Goal: Transaction & Acquisition: Purchase product/service

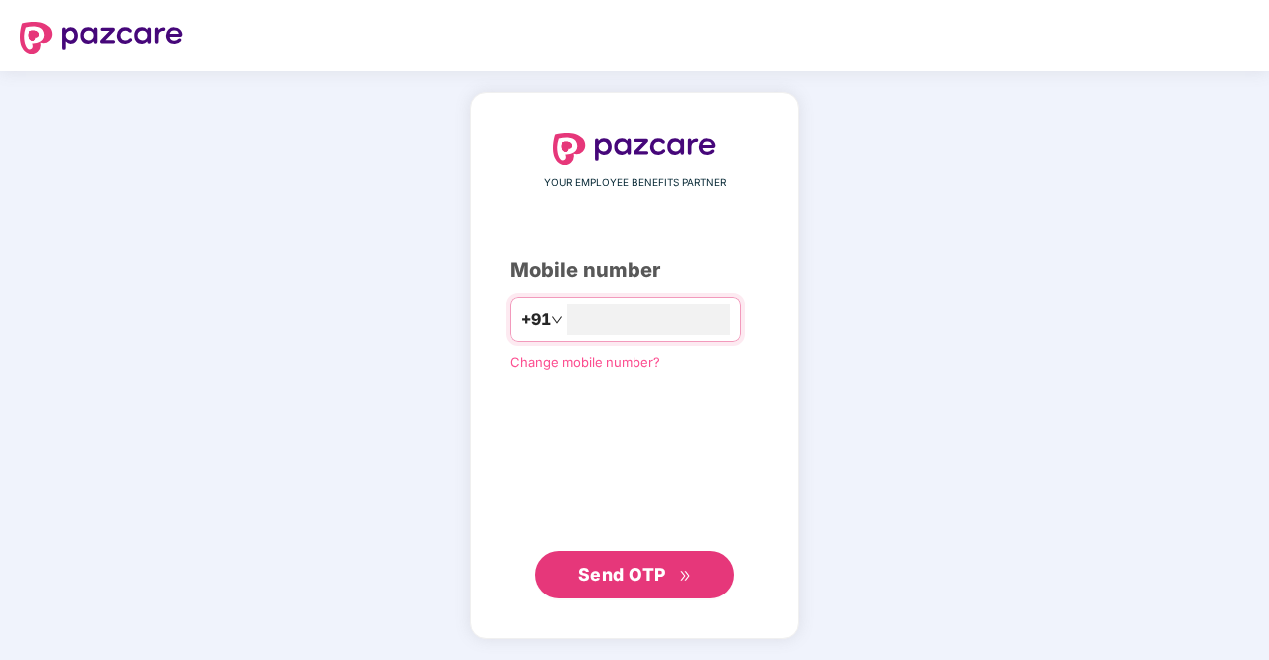
type input "**********"
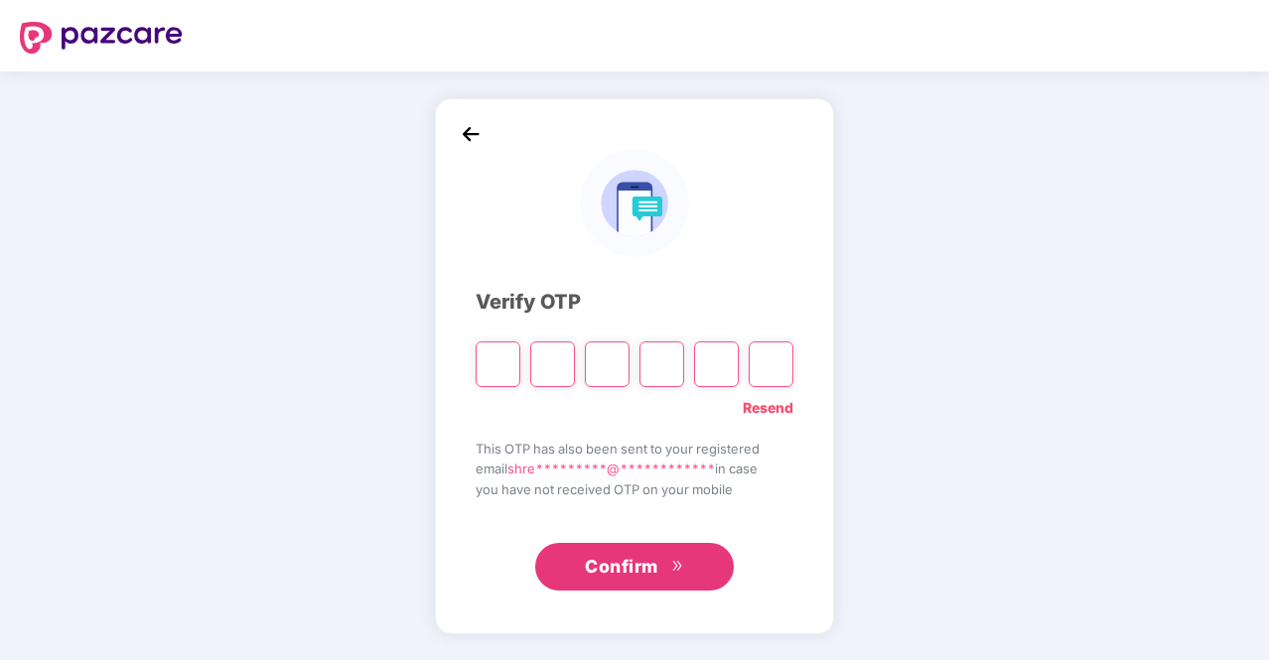
type input "*"
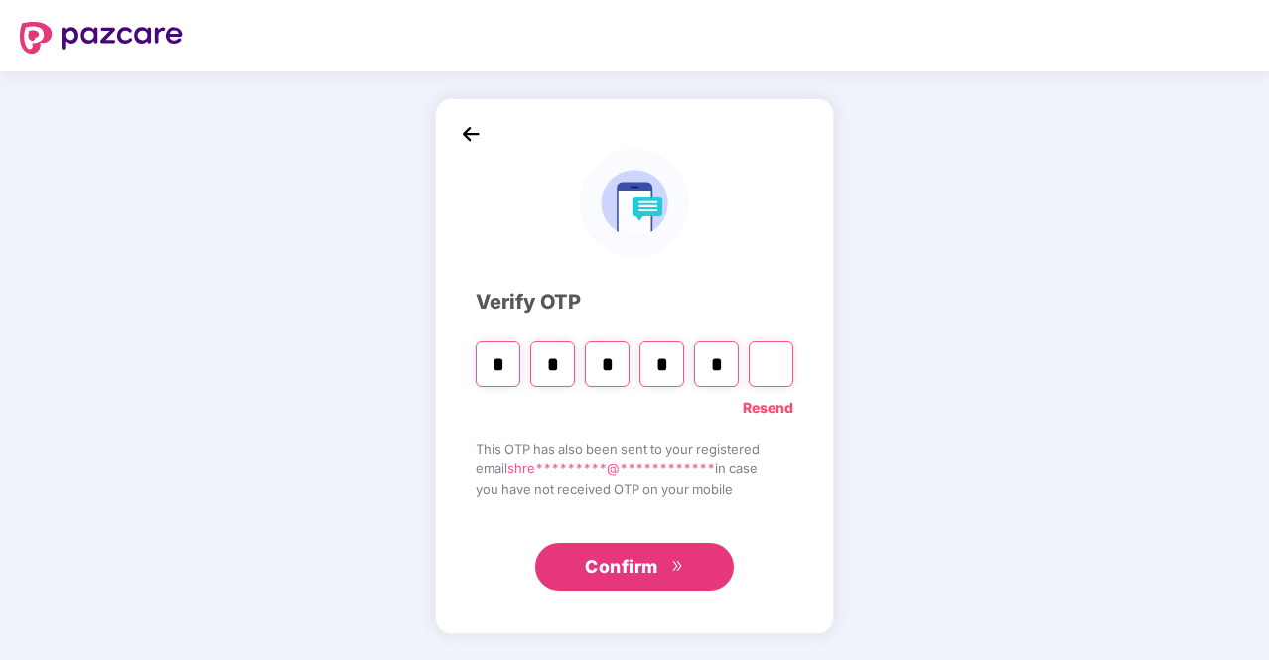
type input "*"
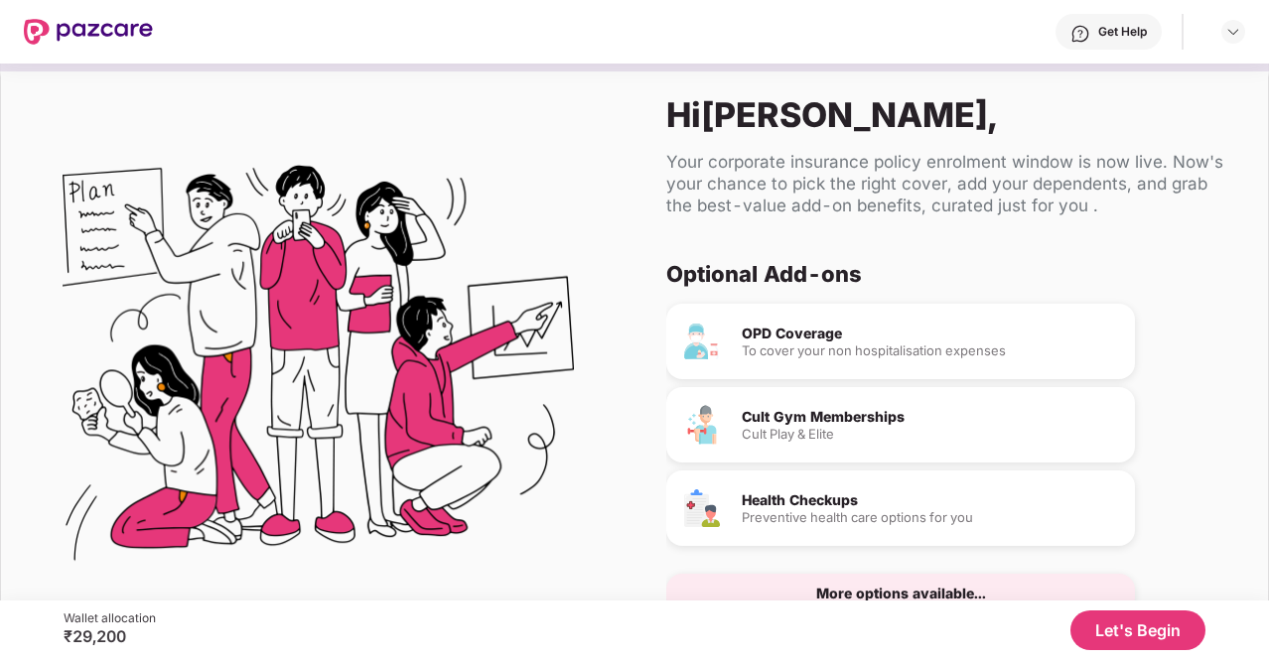
scroll to position [75, 0]
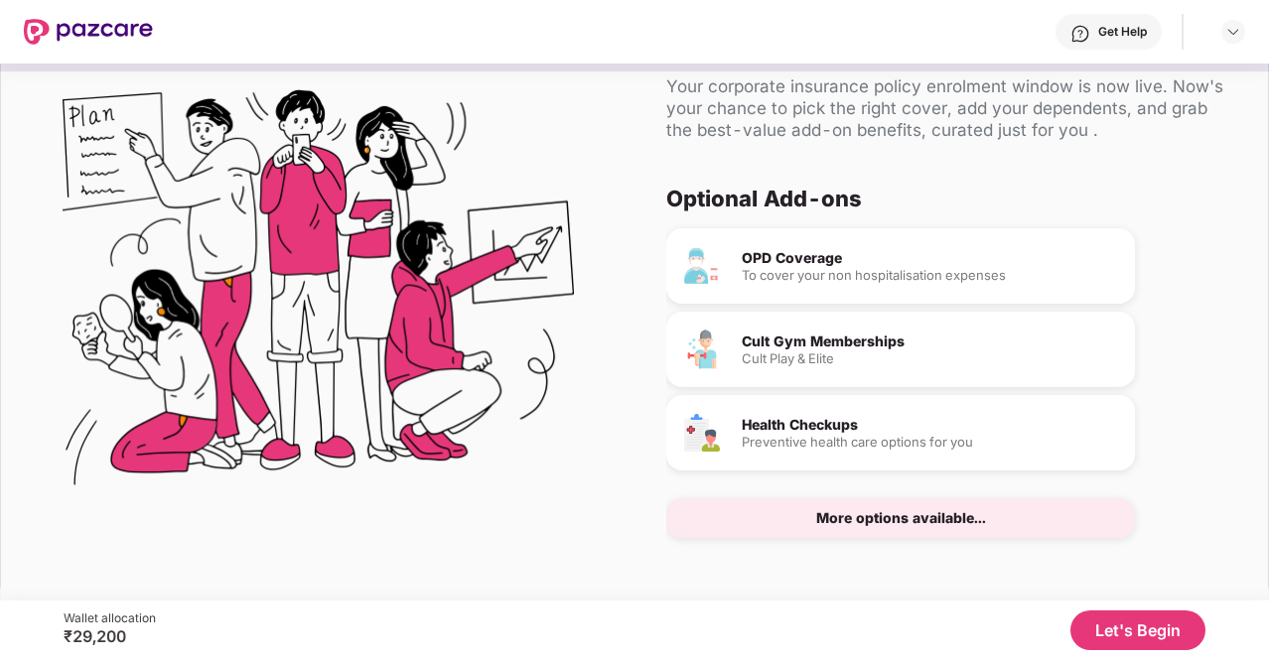
click at [1140, 633] on button "Let's Begin" at bounding box center [1137, 631] width 135 height 40
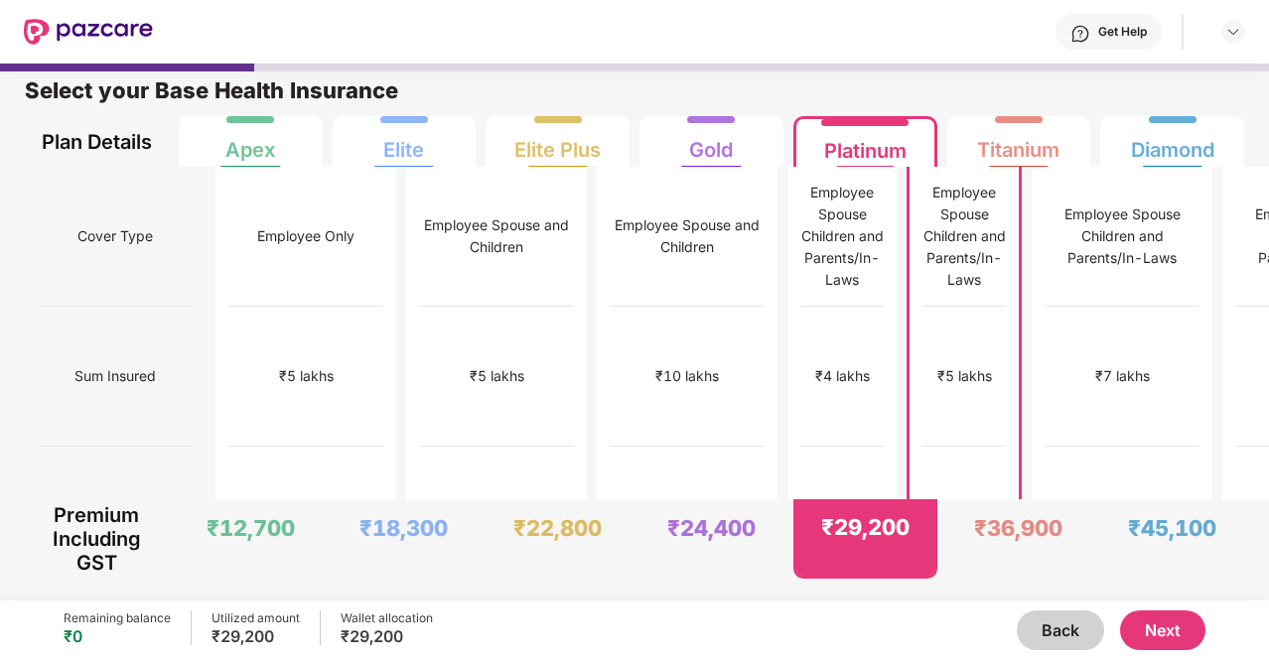
scroll to position [10, 0]
click at [801, 447] on div "10% co pay for parents" at bounding box center [842, 517] width 83 height 140
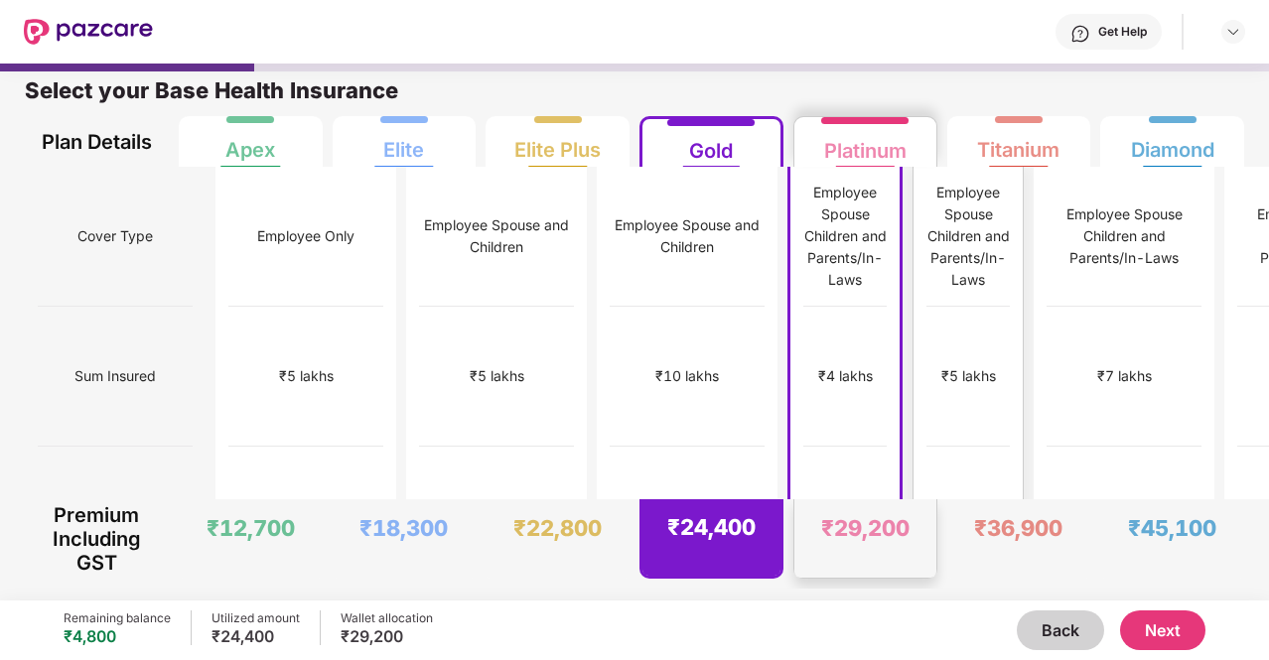
click at [926, 400] on div "₹5 lakhs" at bounding box center [967, 377] width 83 height 140
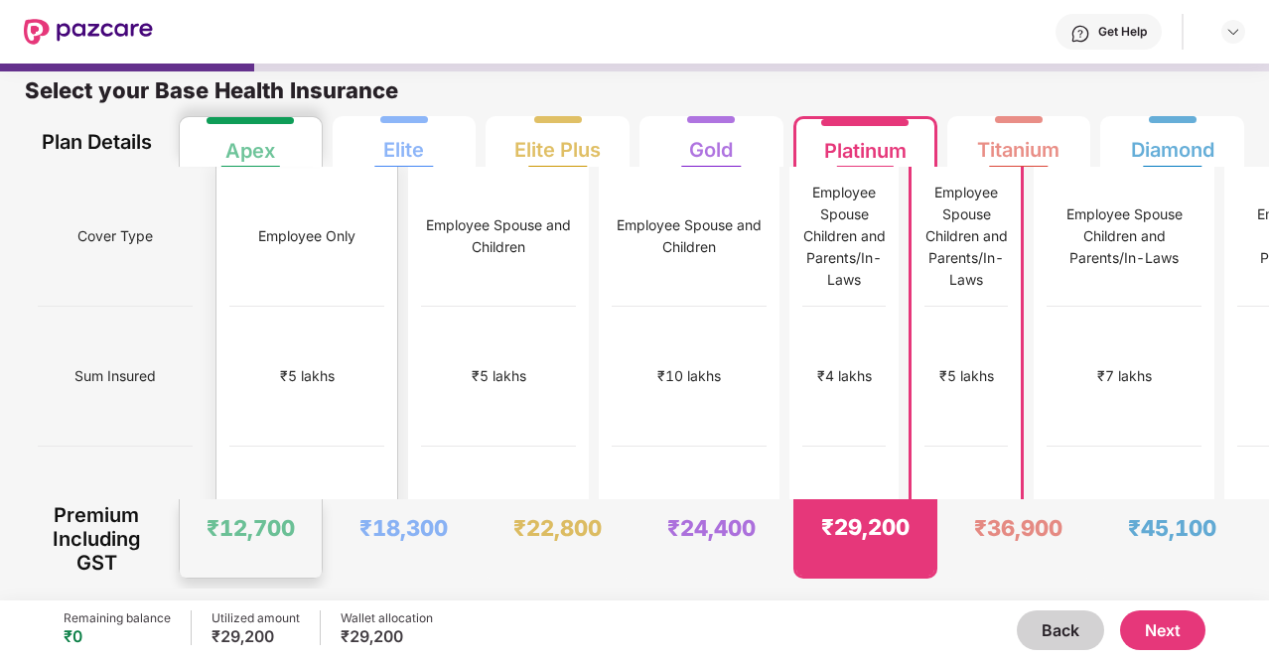
click at [278, 314] on div "₹5 lakhs" at bounding box center [306, 377] width 155 height 140
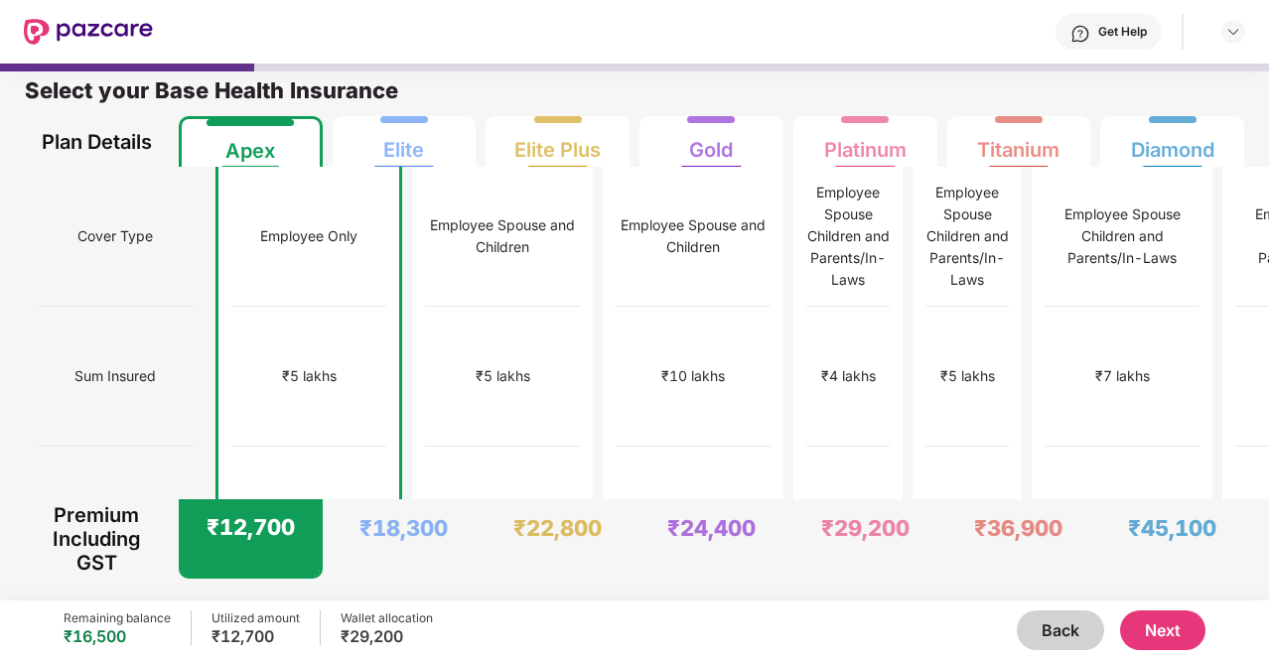
click at [1169, 623] on button "Next" at bounding box center [1162, 631] width 85 height 40
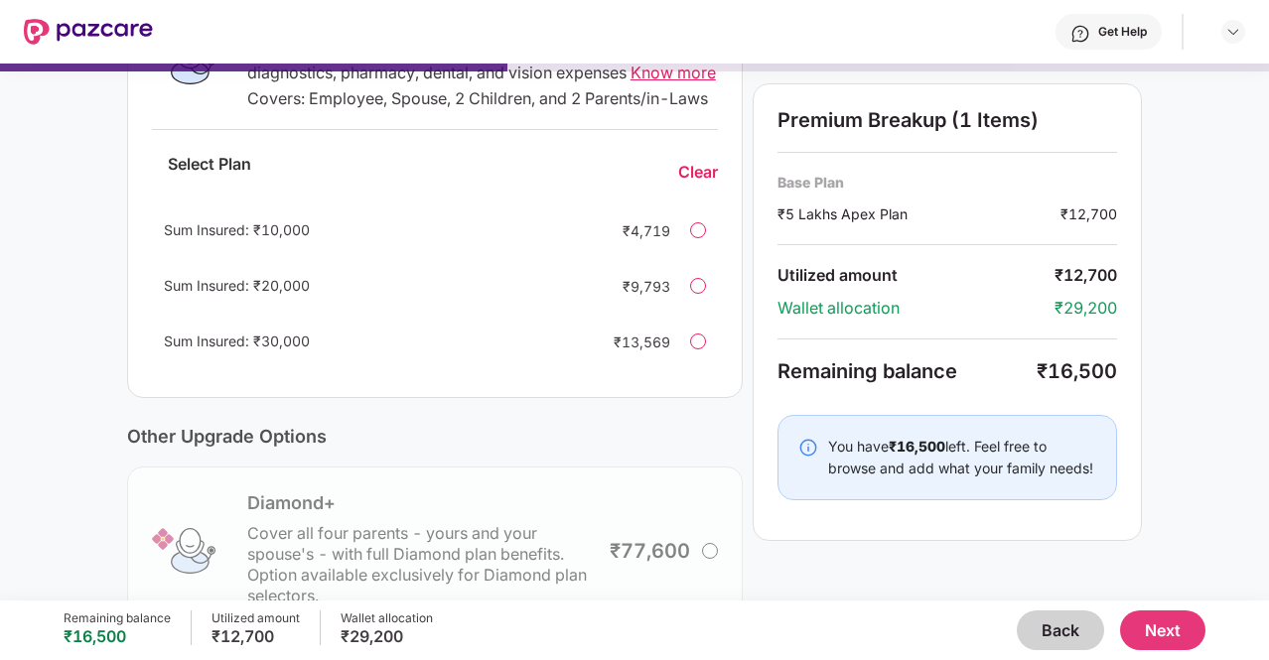
scroll to position [435, 0]
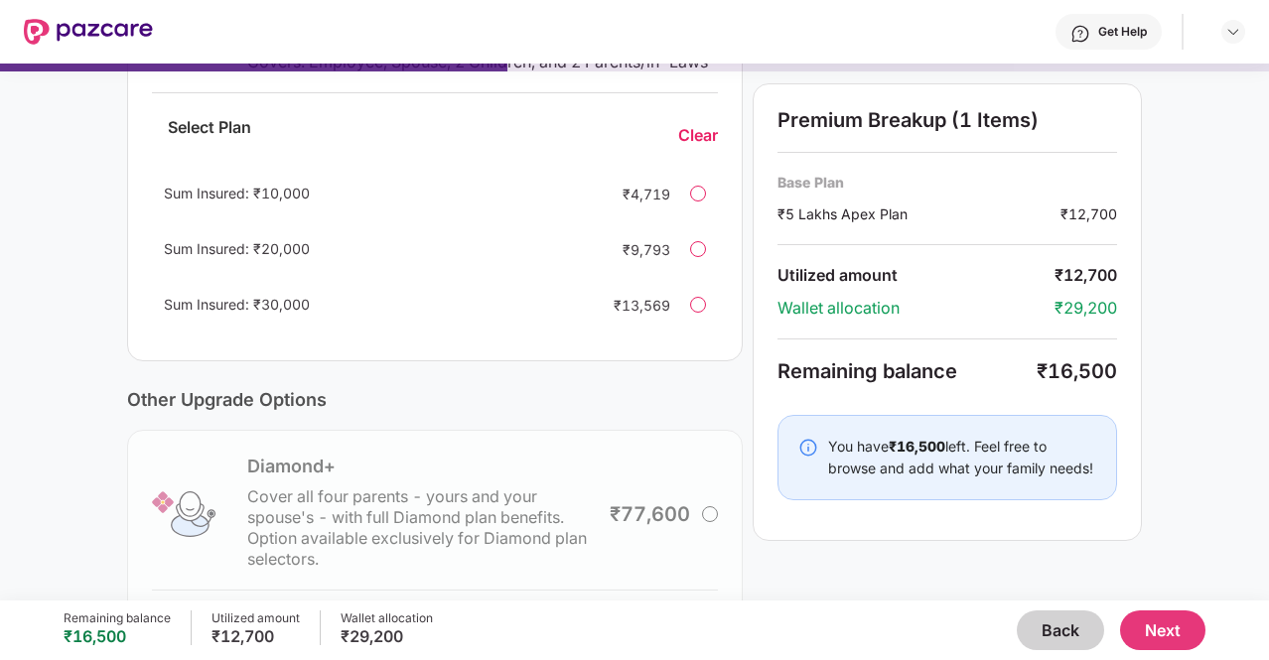
click at [690, 318] on div "Sum Insured: ₹30,000 ₹13,569" at bounding box center [435, 305] width 566 height 48
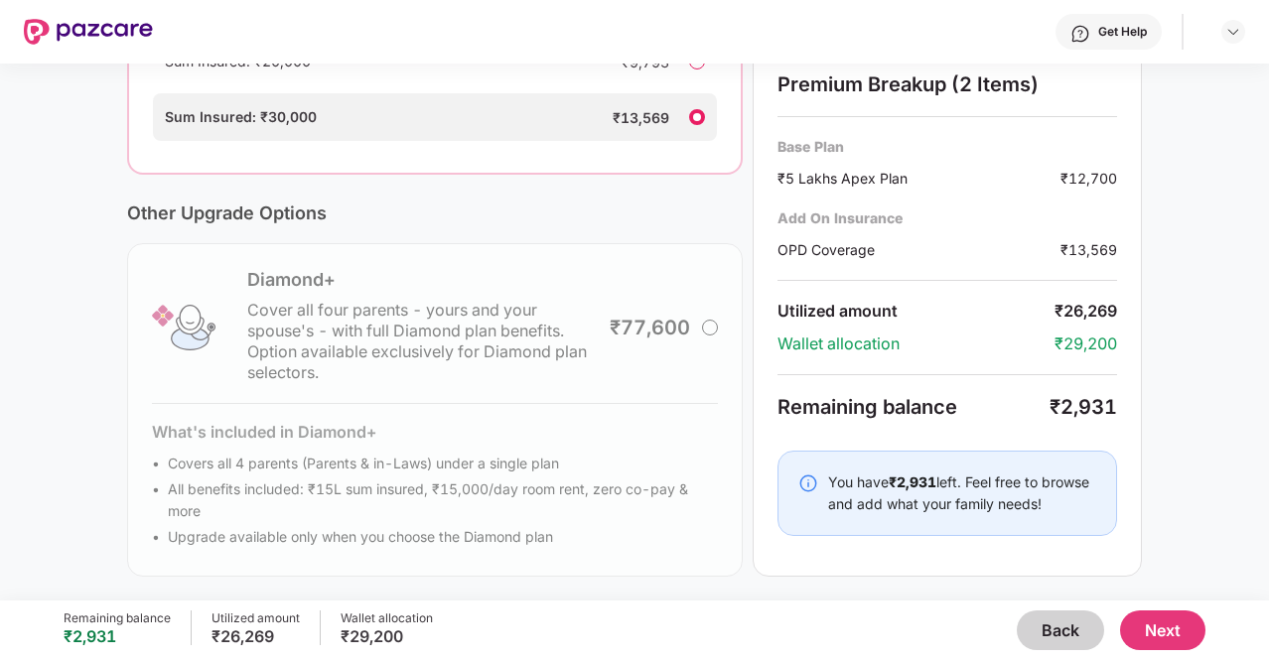
scroll to position [635, 0]
click at [1184, 637] on button "Next" at bounding box center [1162, 631] width 85 height 40
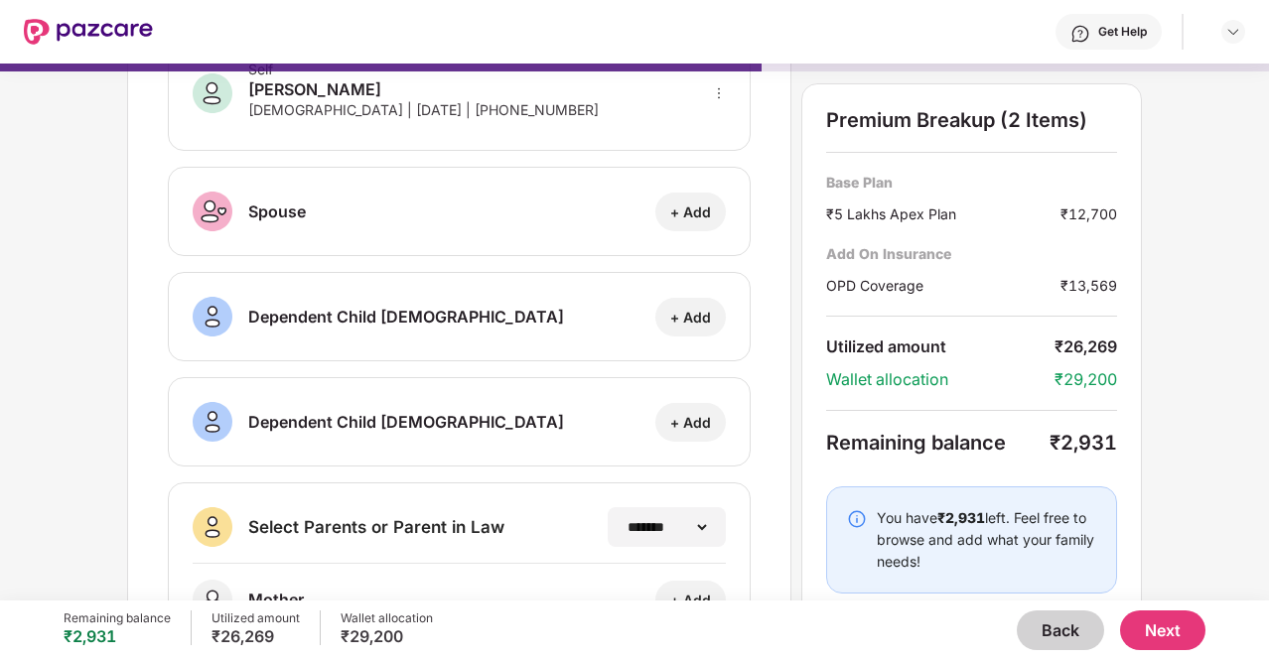
scroll to position [275, 0]
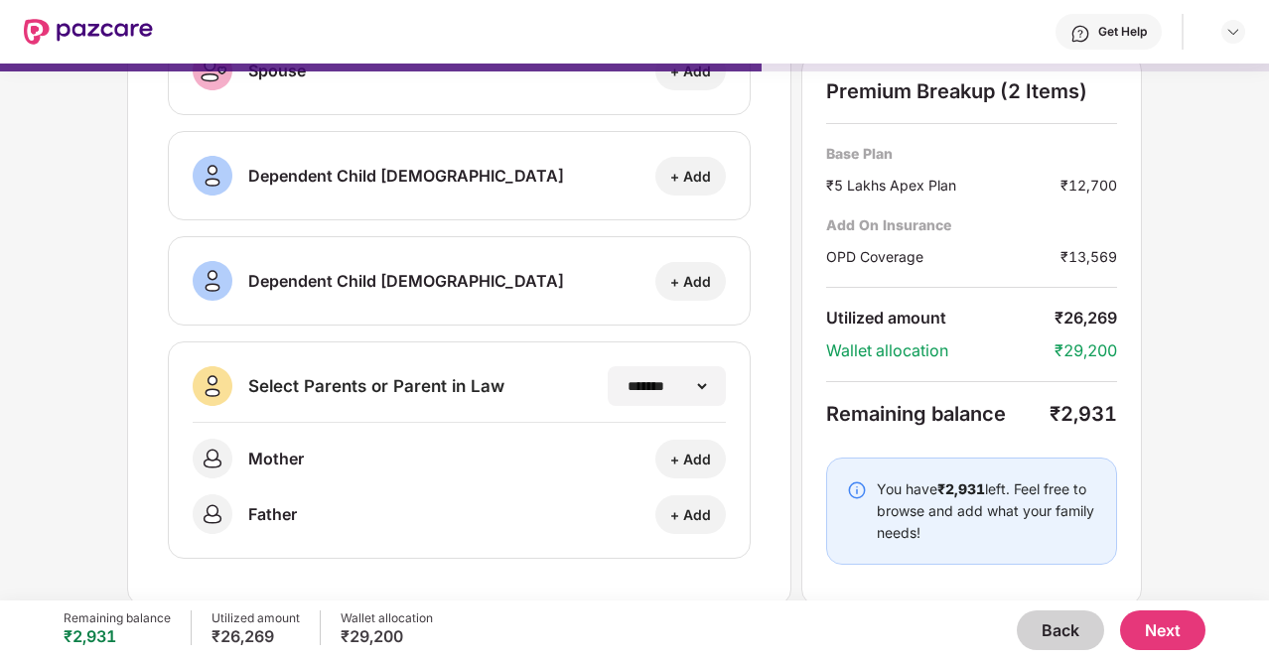
click at [1065, 630] on button "Back" at bounding box center [1060, 631] width 87 height 40
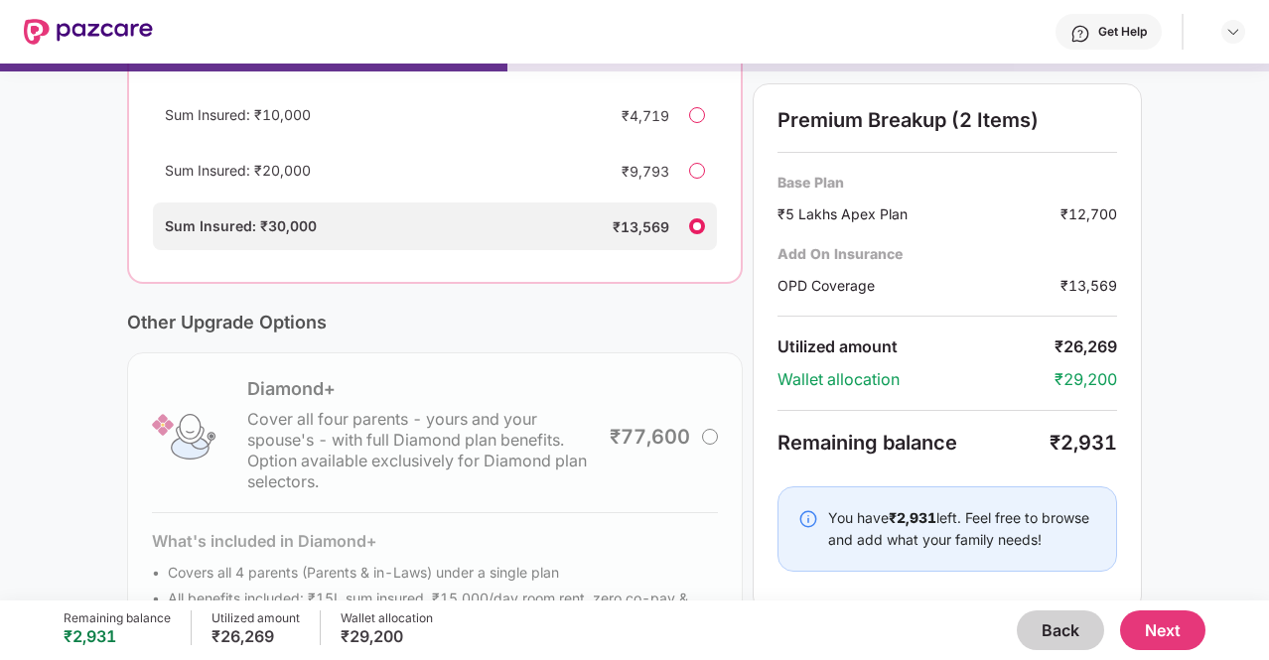
scroll to position [215, 0]
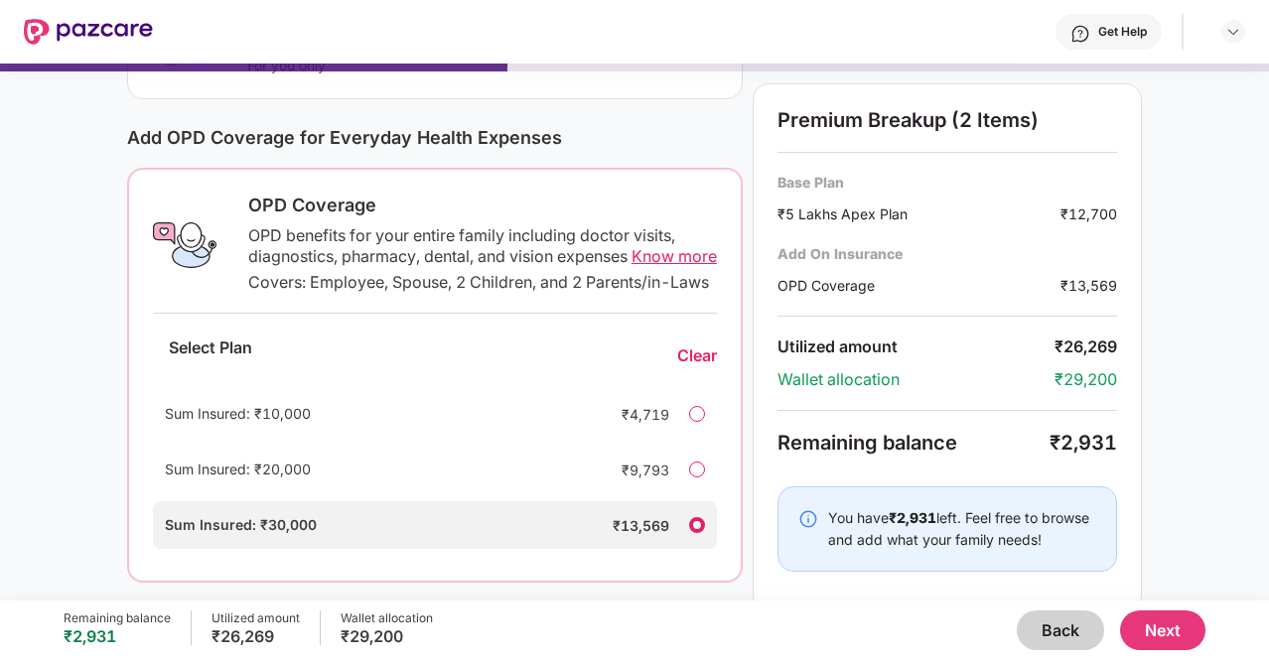
click at [649, 253] on span "Know more" at bounding box center [674, 256] width 85 height 20
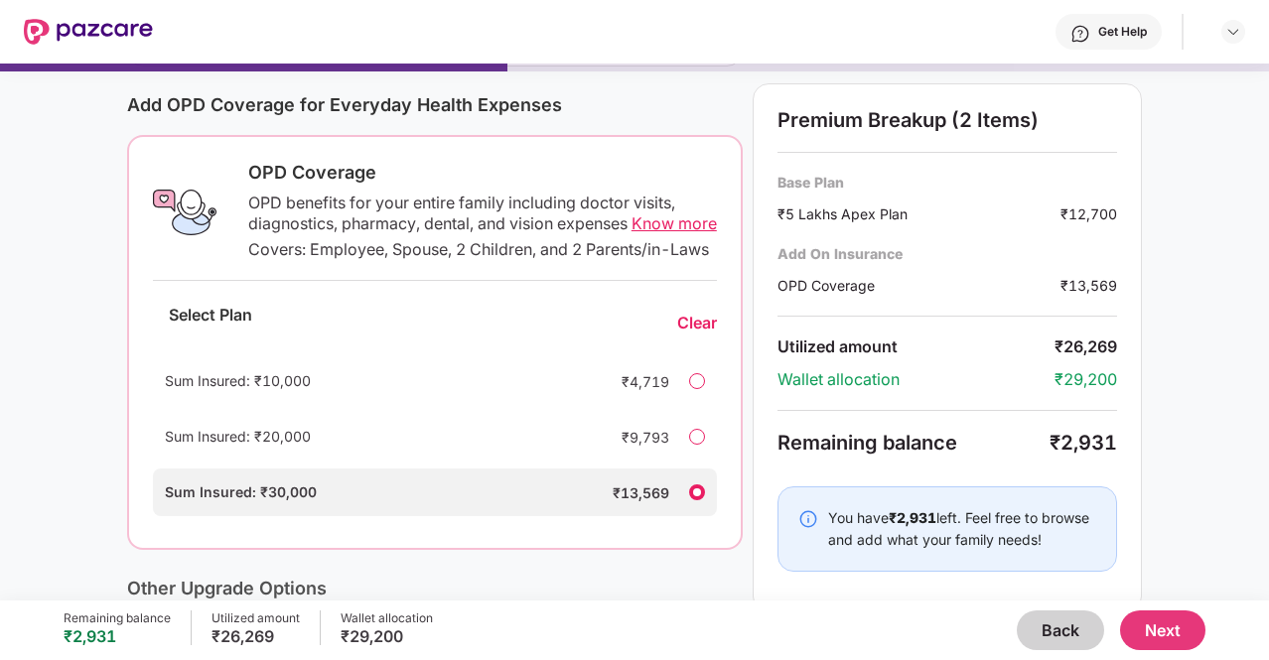
scroll to position [238, 0]
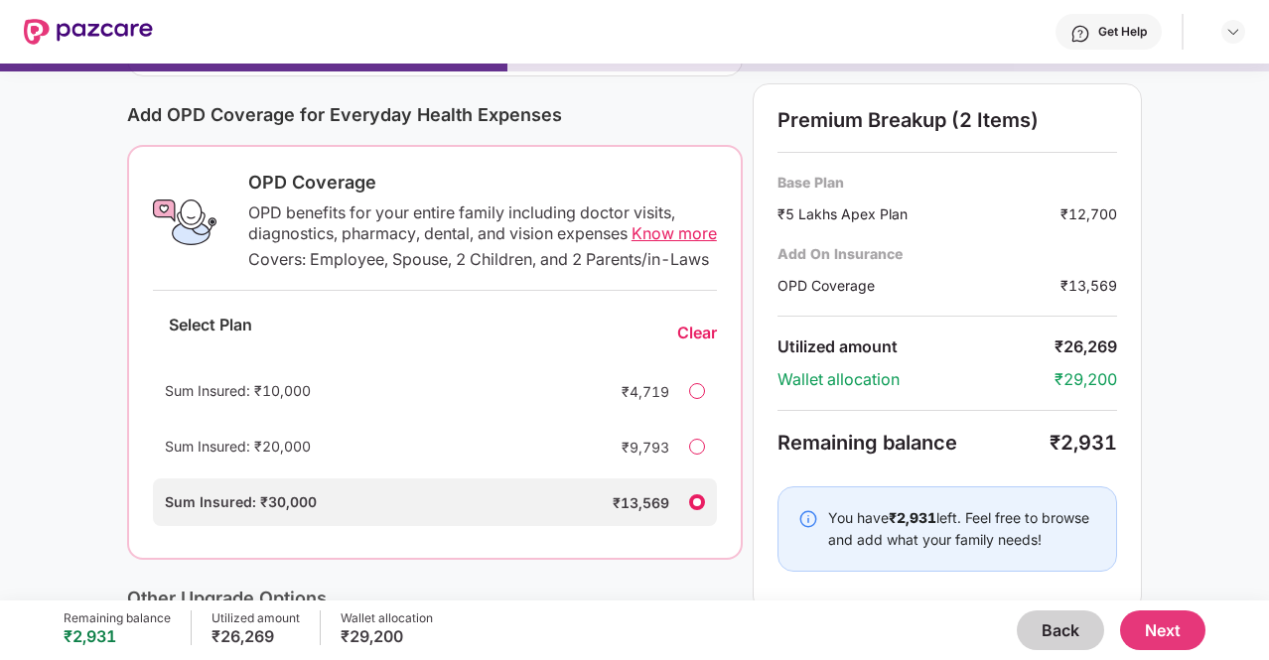
click at [1158, 620] on button "Next" at bounding box center [1162, 631] width 85 height 40
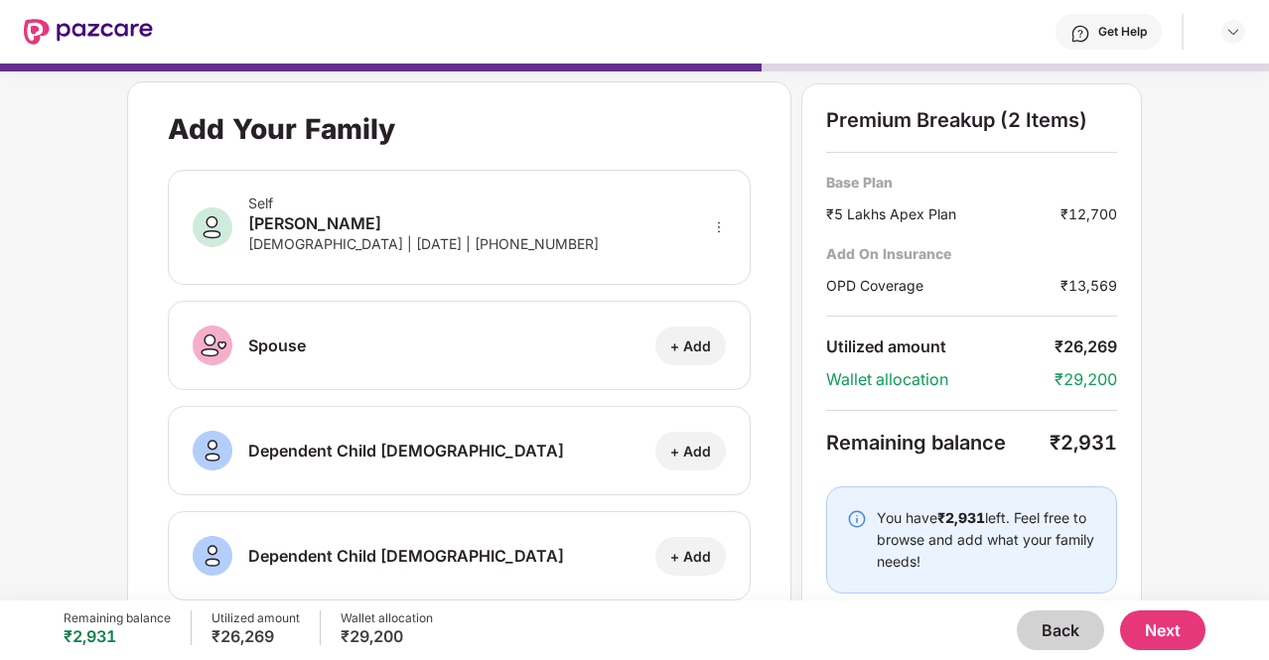
scroll to position [275, 0]
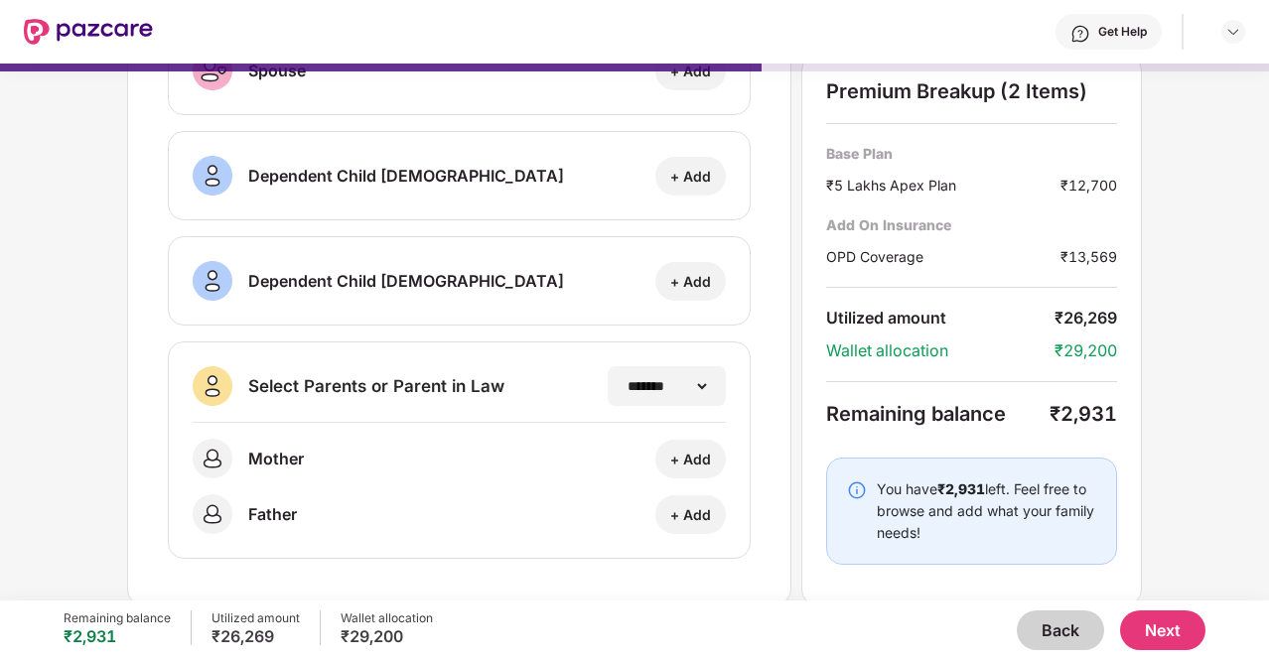
click at [1168, 640] on button "Next" at bounding box center [1162, 631] width 85 height 40
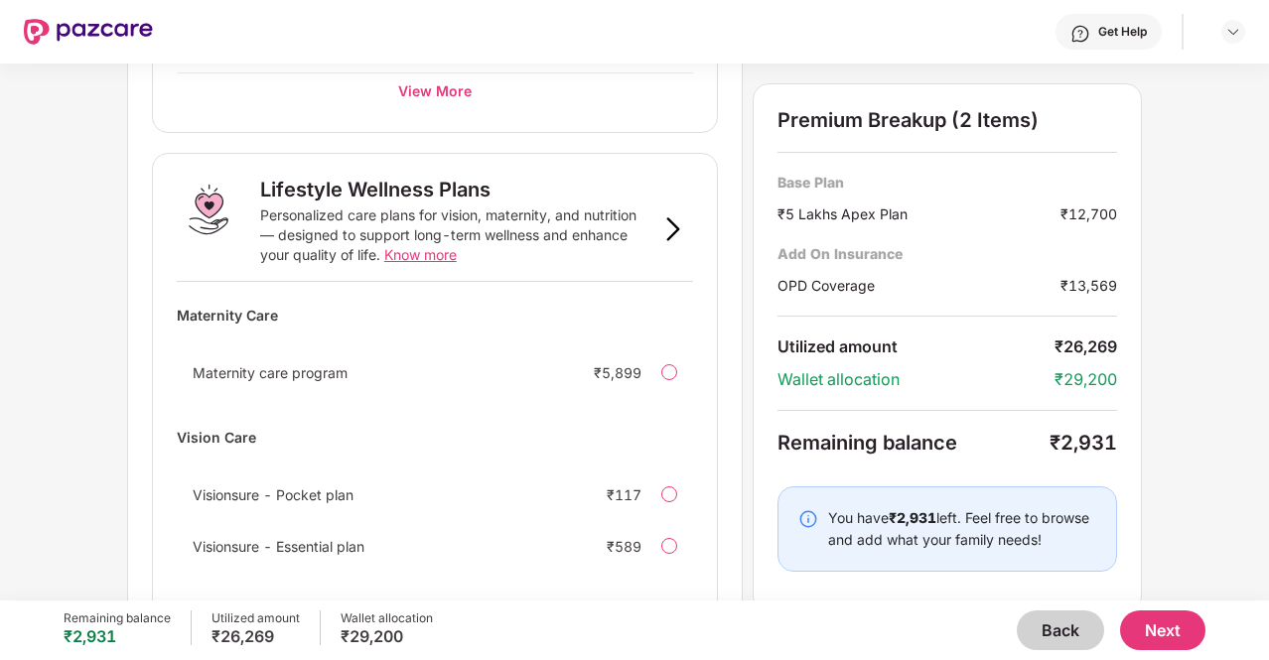
scroll to position [1330, 0]
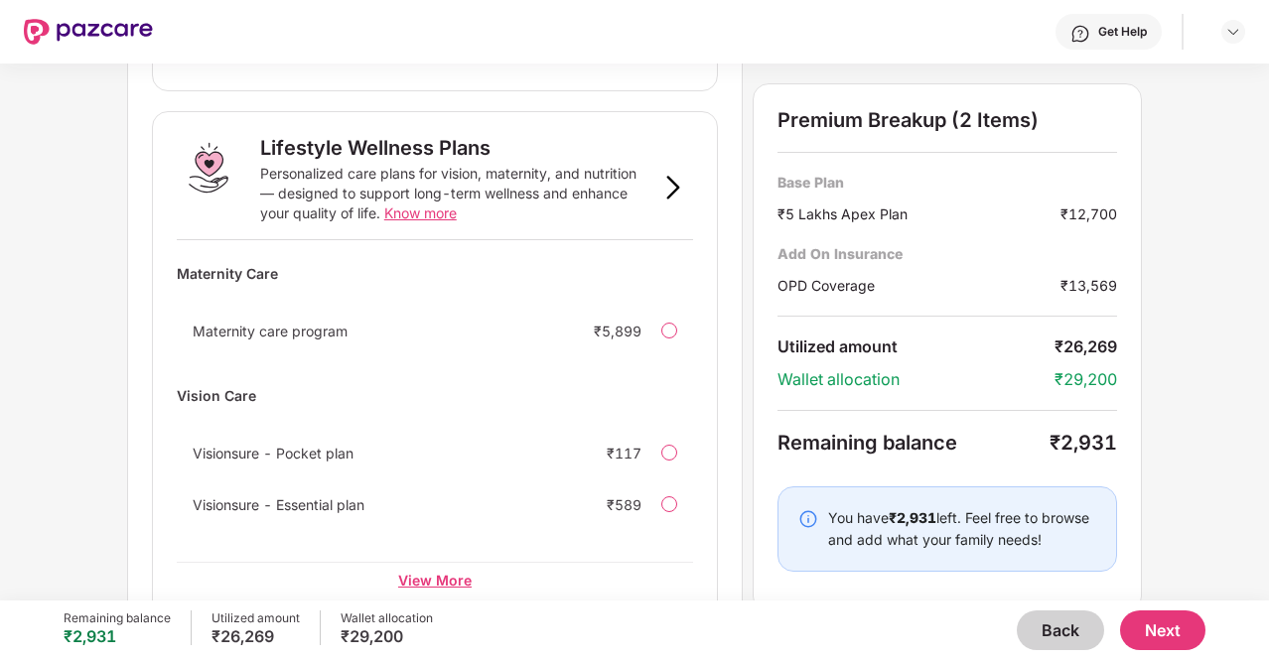
click at [454, 562] on div "View More" at bounding box center [435, 580] width 516 height 36
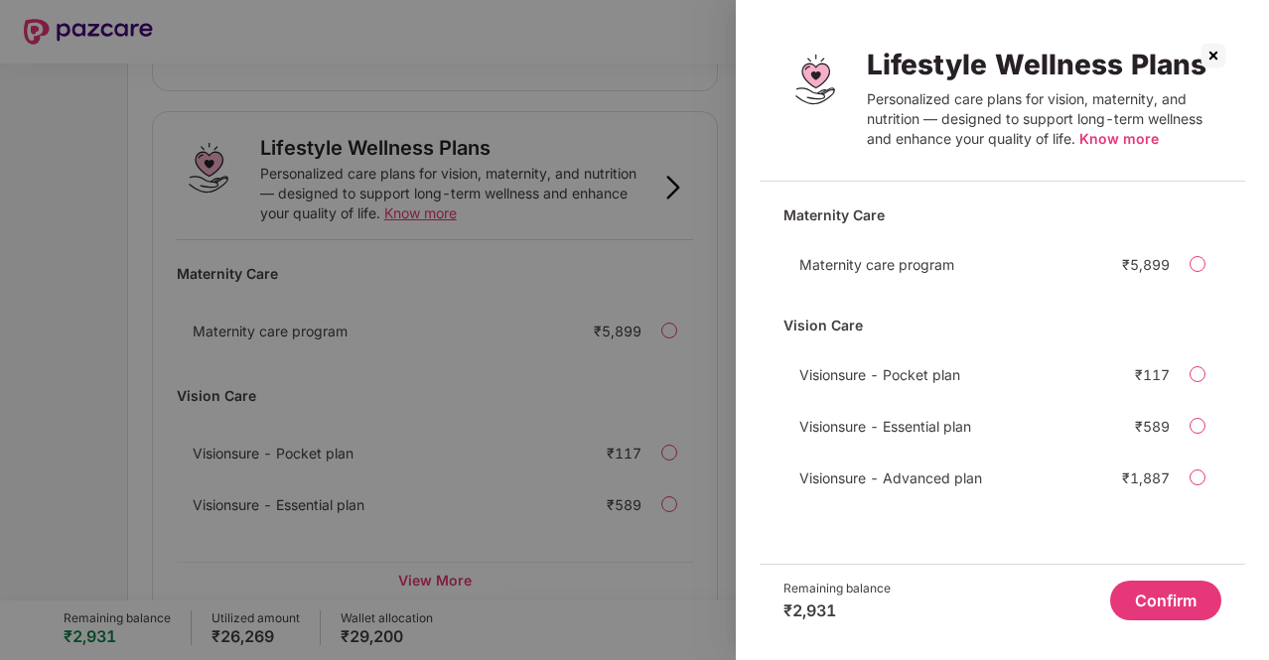
click at [1216, 55] on img at bounding box center [1214, 56] width 32 height 32
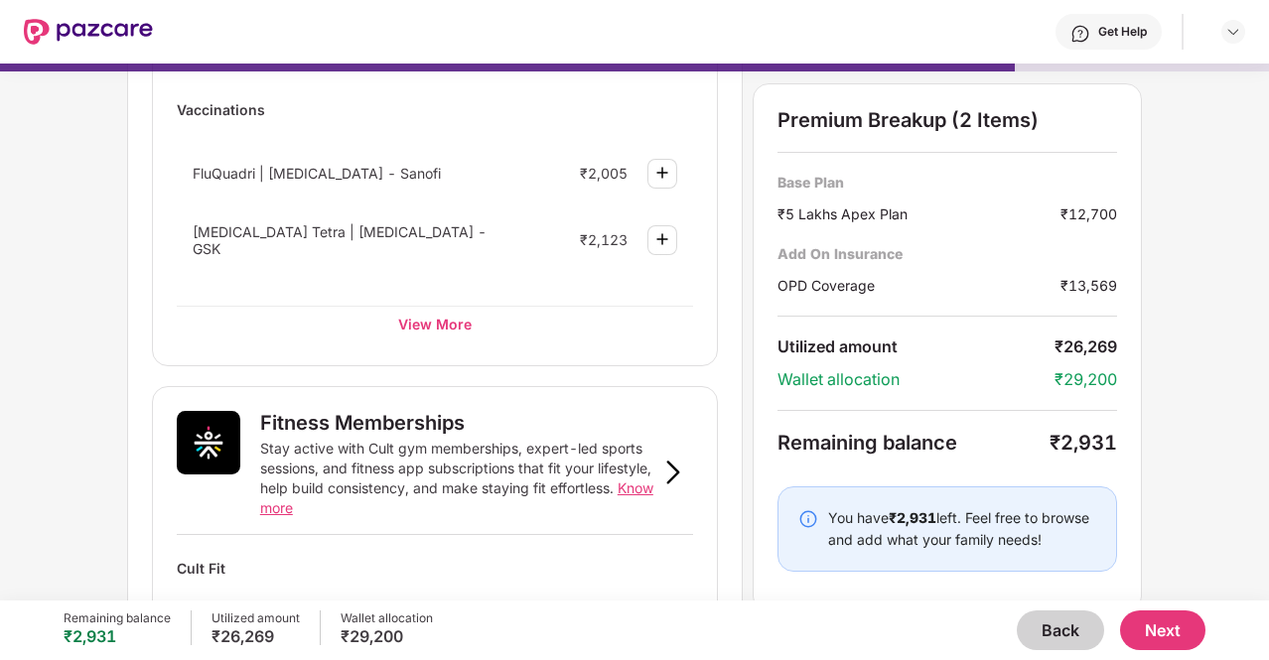
scroll to position [446, 0]
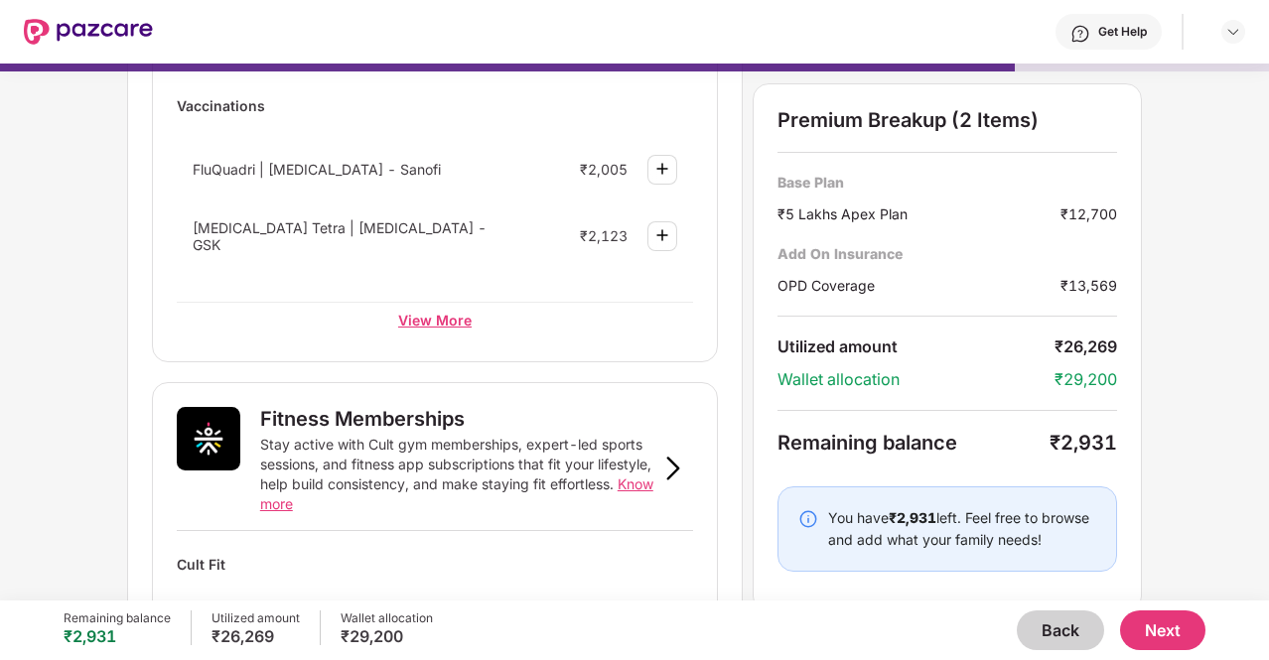
click at [437, 302] on div "View More" at bounding box center [435, 320] width 516 height 36
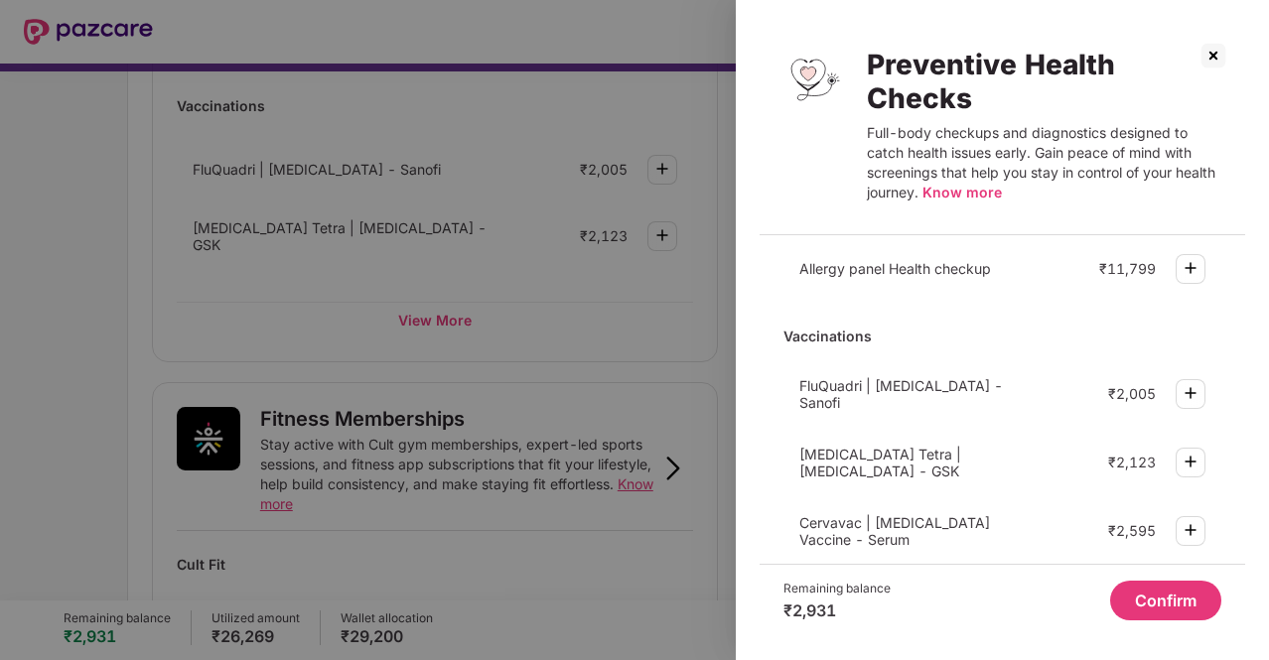
scroll to position [747, 0]
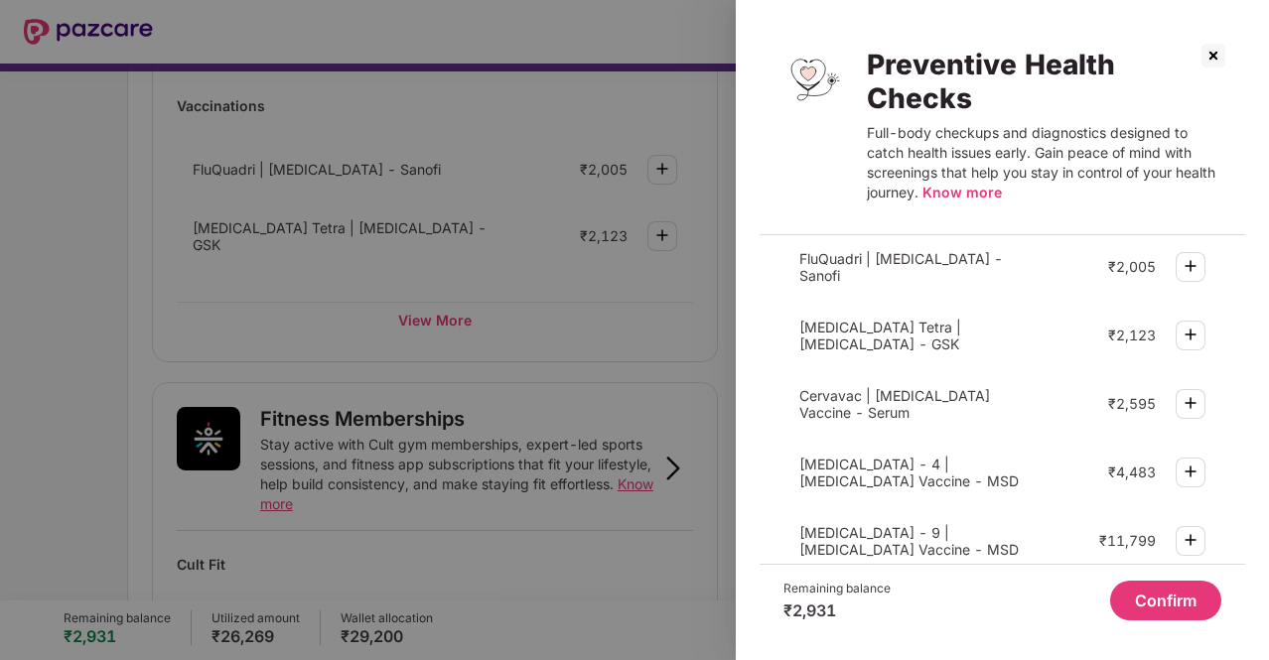
click at [1217, 59] on img at bounding box center [1214, 56] width 32 height 32
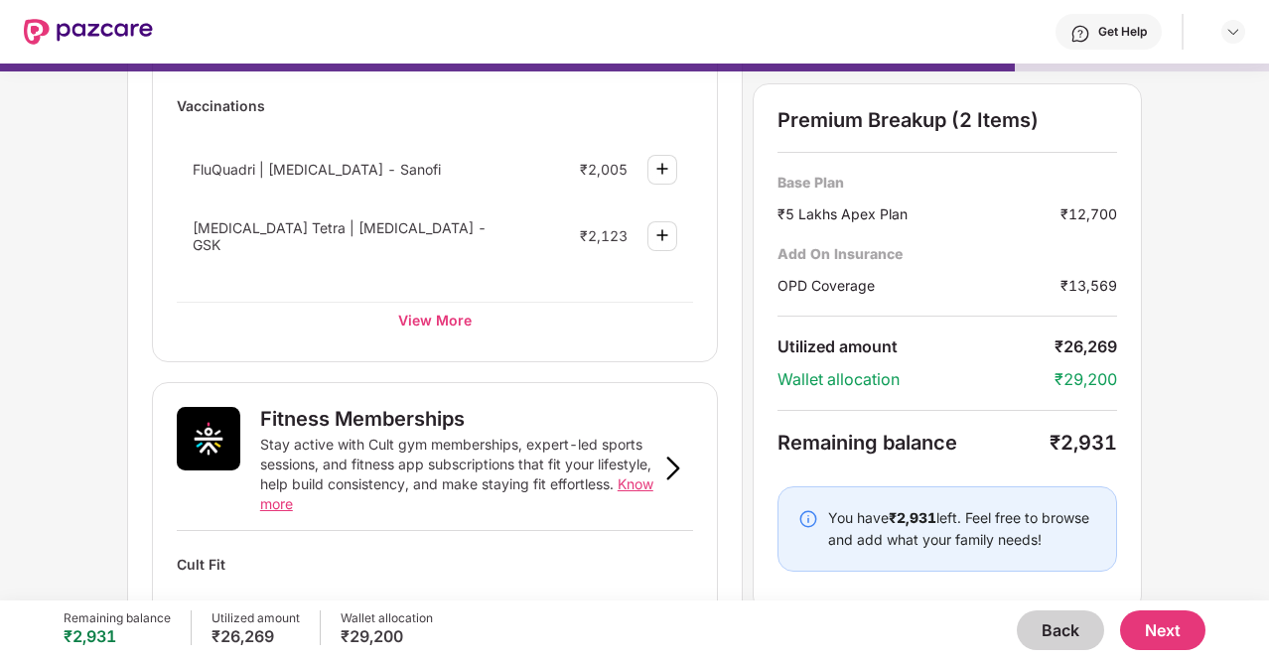
click at [1161, 633] on button "Next" at bounding box center [1162, 631] width 85 height 40
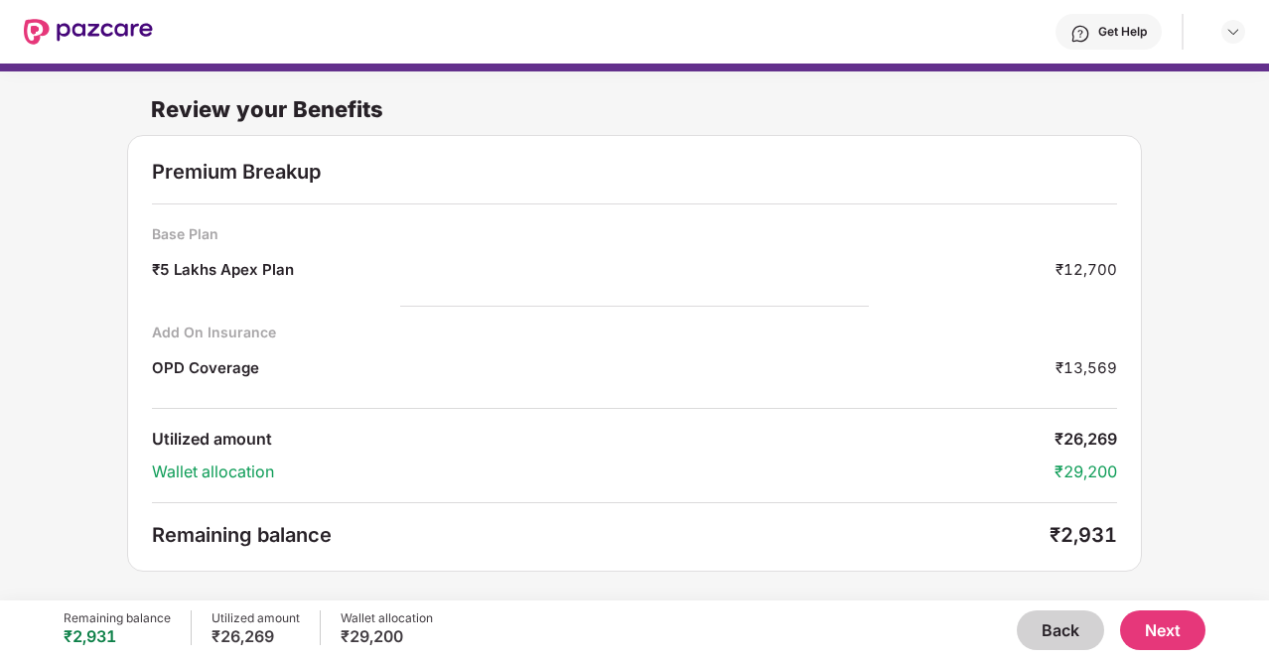
click at [1055, 604] on div "Remaining balance ₹2,931 Utilized amount ₹26,269 Wallet allocation ₹29,200 Back…" at bounding box center [635, 631] width 1142 height 60
click at [1067, 646] on button "Back" at bounding box center [1060, 631] width 87 height 40
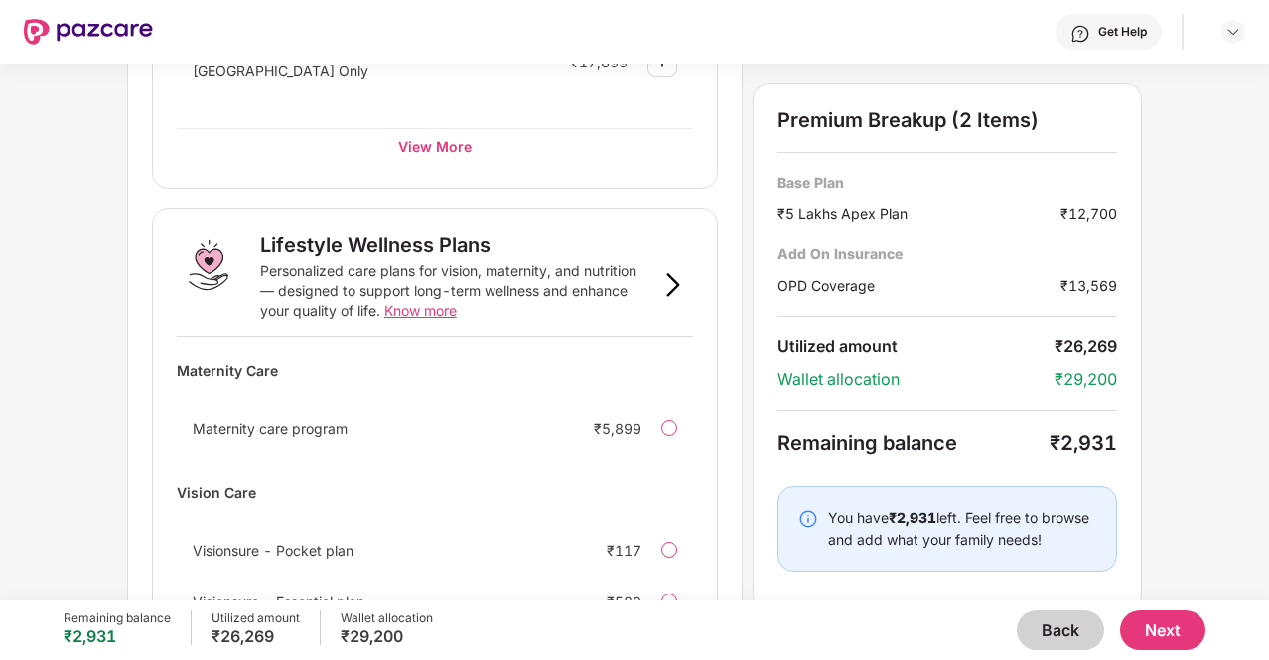
scroll to position [1330, 0]
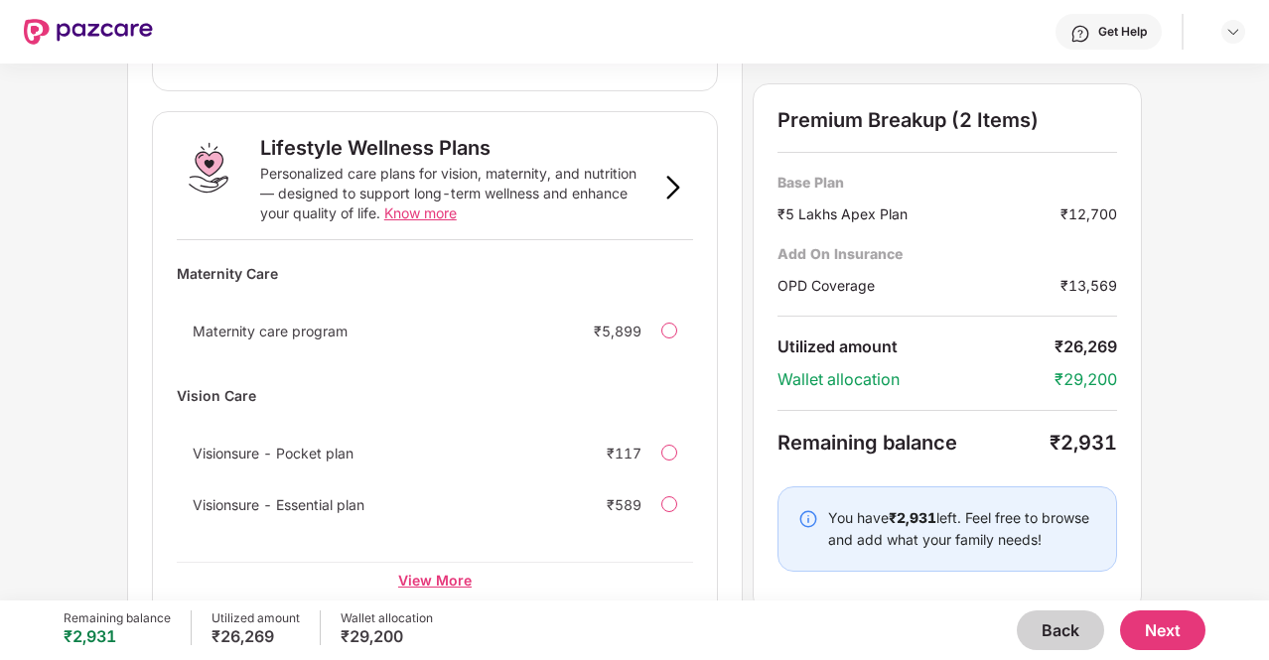
click at [444, 562] on div "View More" at bounding box center [435, 580] width 516 height 36
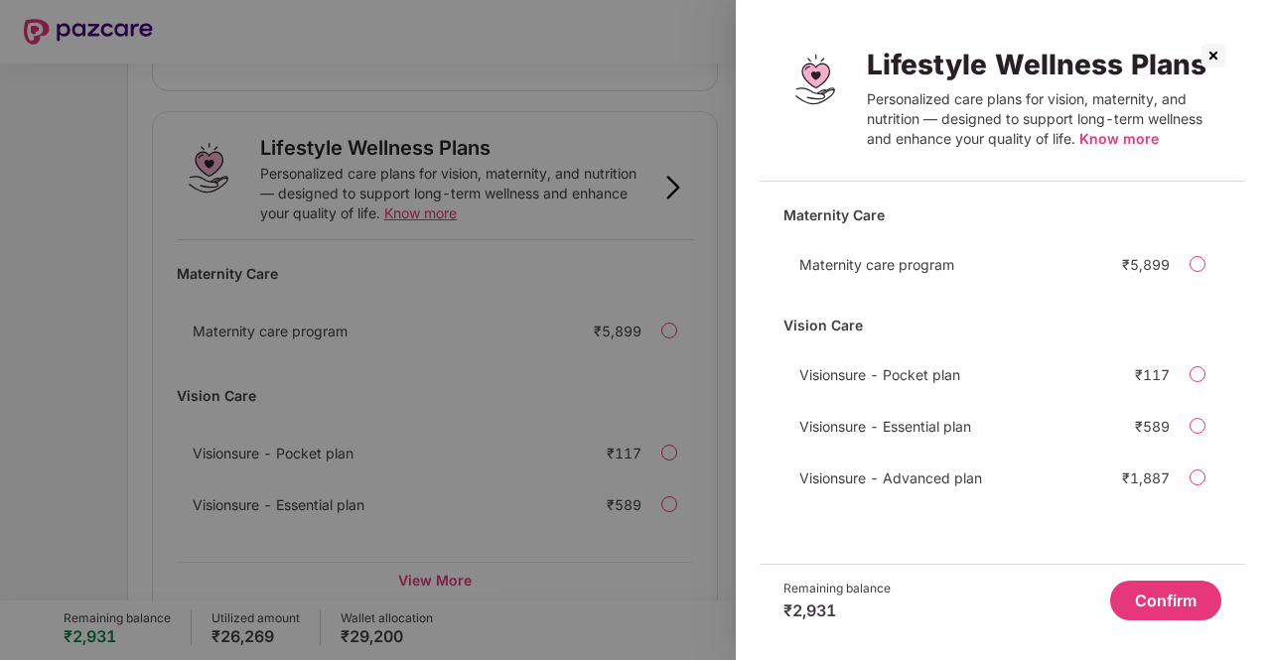
click at [1207, 471] on div "Visionsure - Advanced plan ₹1,887" at bounding box center [1002, 478] width 438 height 40
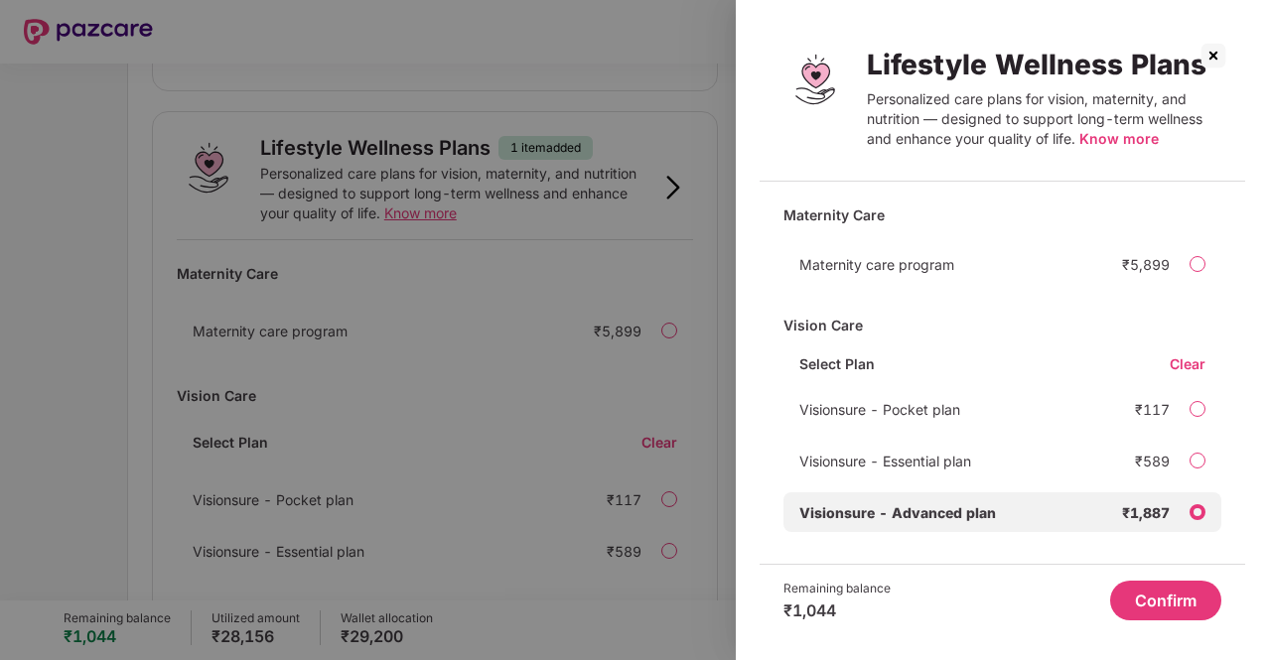
click at [1159, 612] on button "Confirm" at bounding box center [1165, 601] width 111 height 40
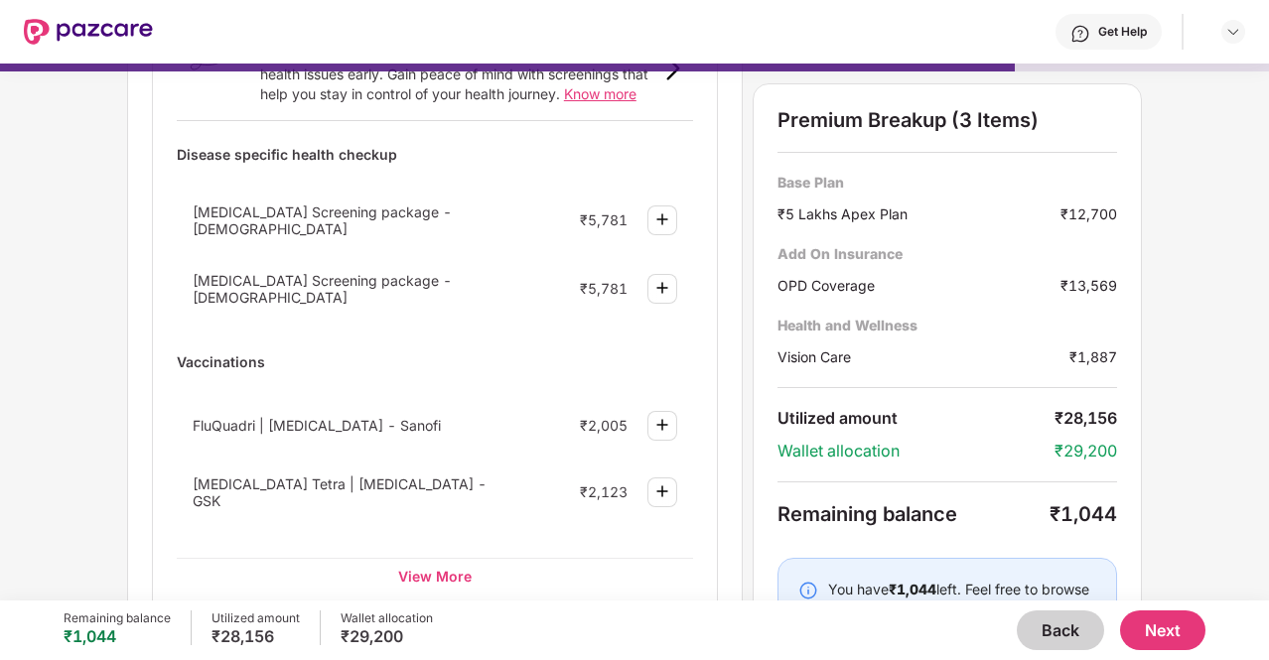
scroll to position [215, 0]
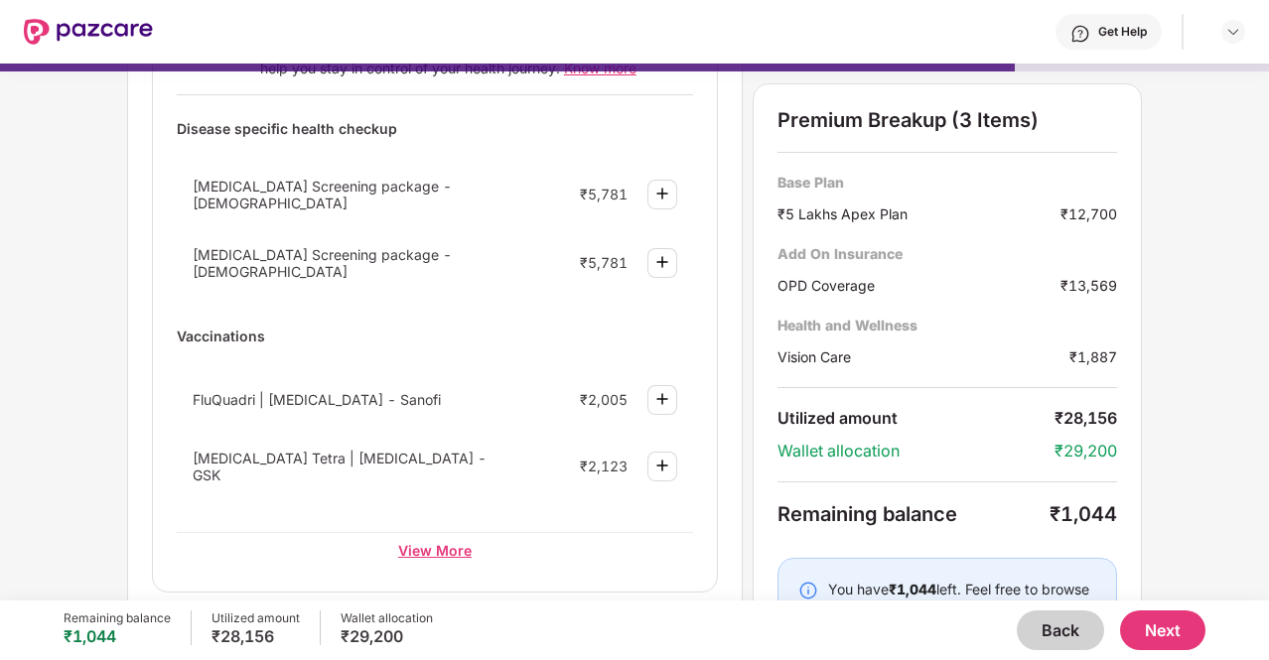
click at [432, 542] on div "View More" at bounding box center [435, 550] width 516 height 36
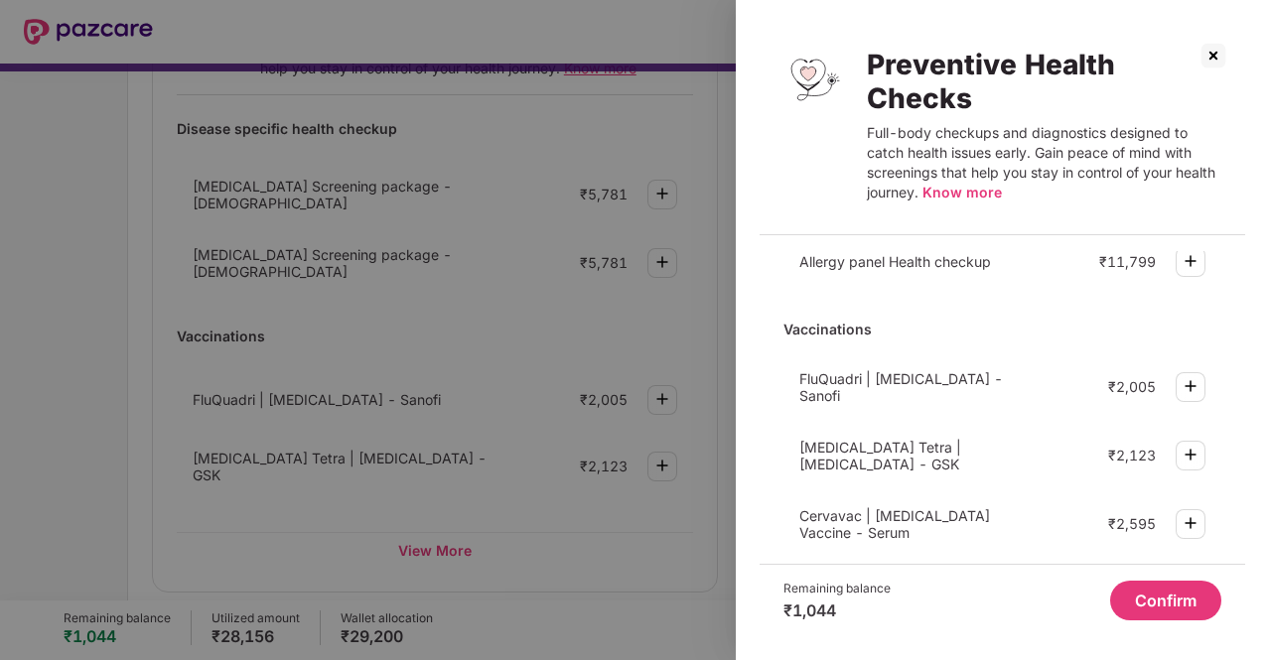
scroll to position [747, 0]
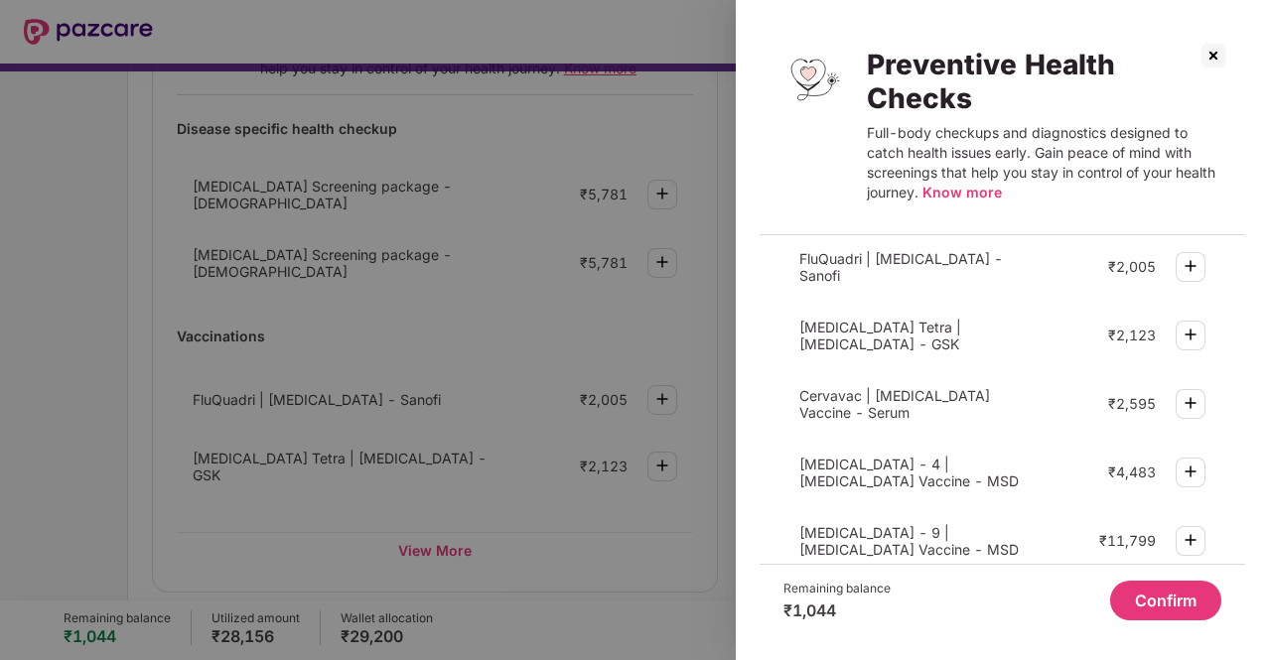
click at [198, 444] on div at bounding box center [634, 330] width 1269 height 660
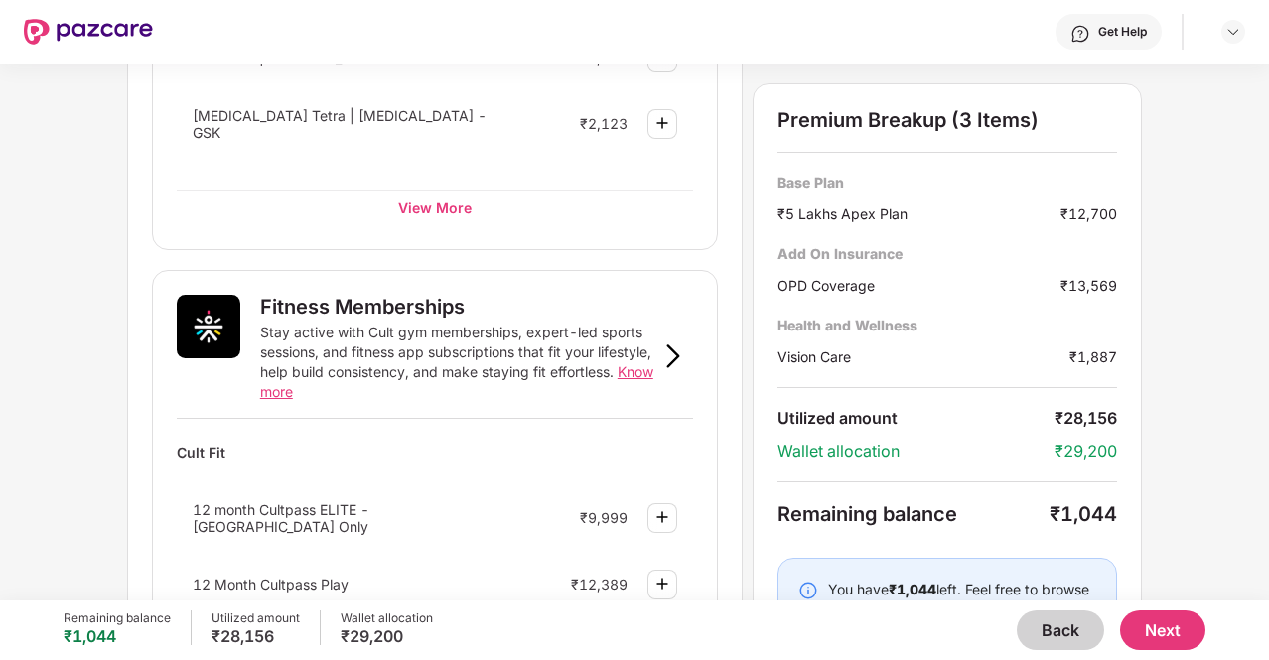
scroll to position [1376, 0]
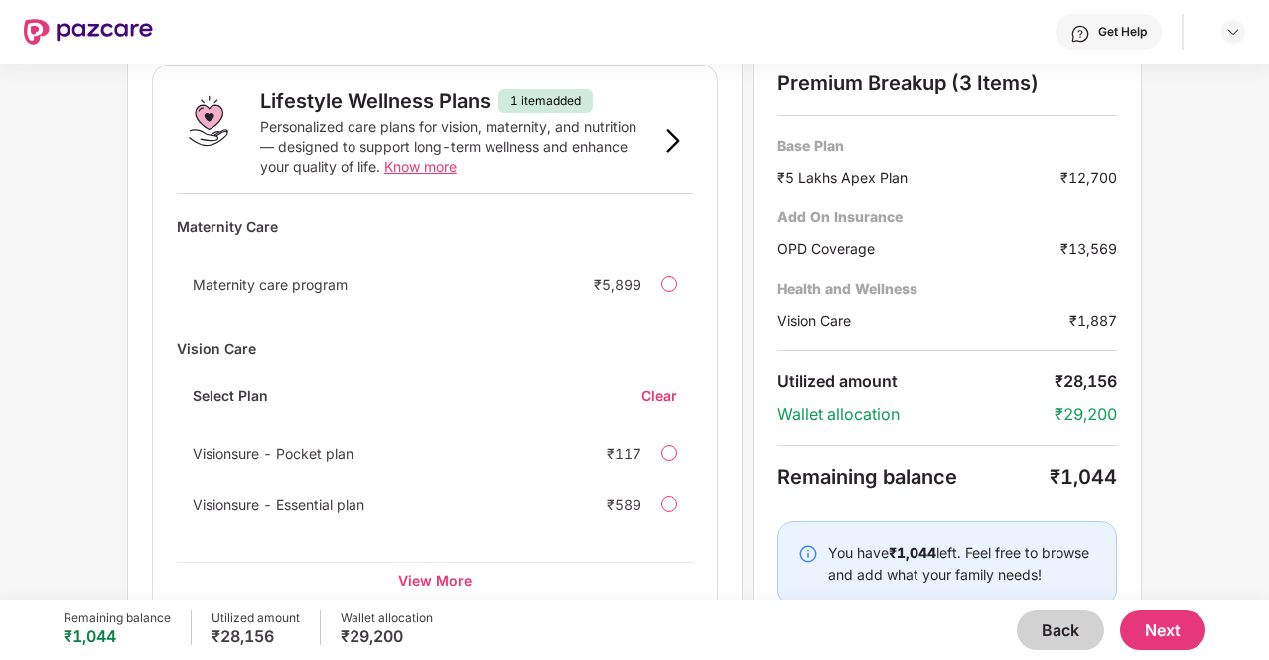
click at [1170, 640] on button "Next" at bounding box center [1162, 631] width 85 height 40
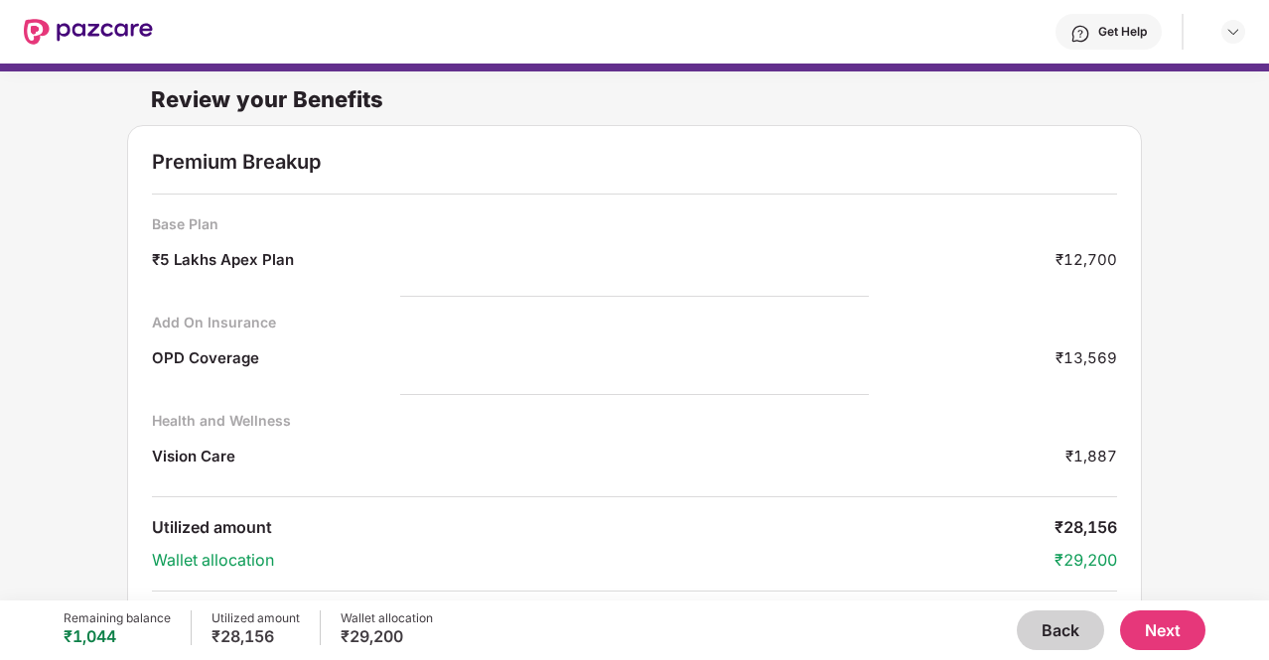
scroll to position [59, 0]
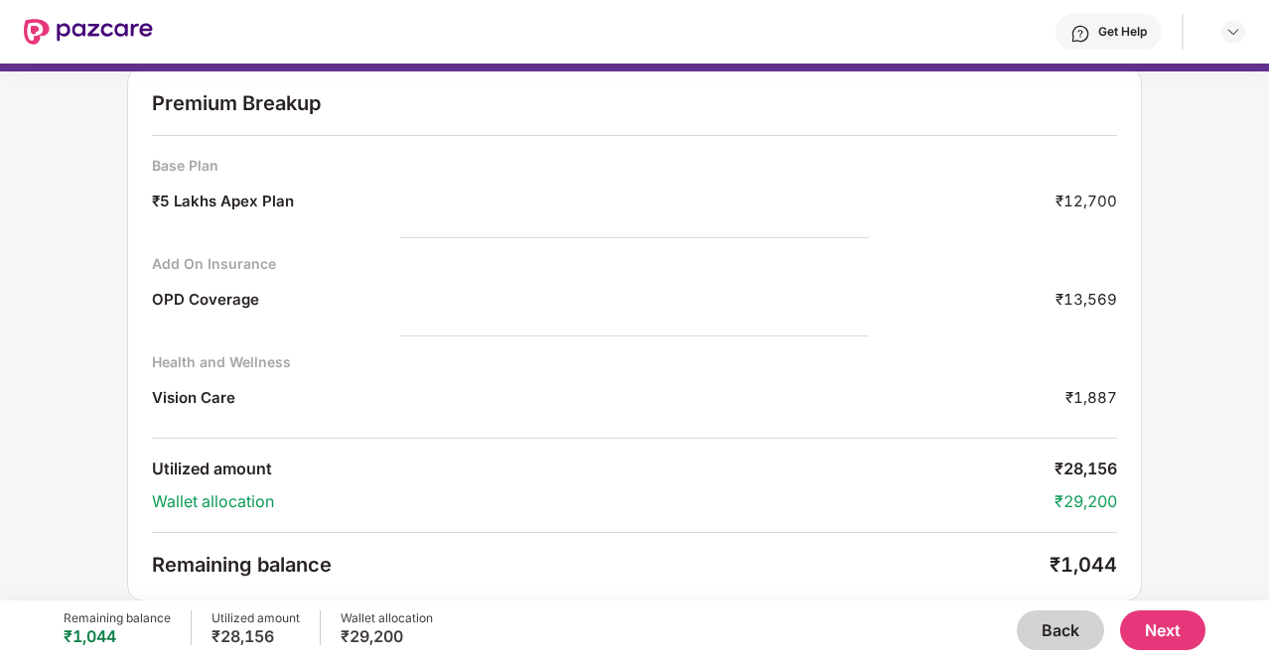
click at [1176, 625] on button "Next" at bounding box center [1162, 631] width 85 height 40
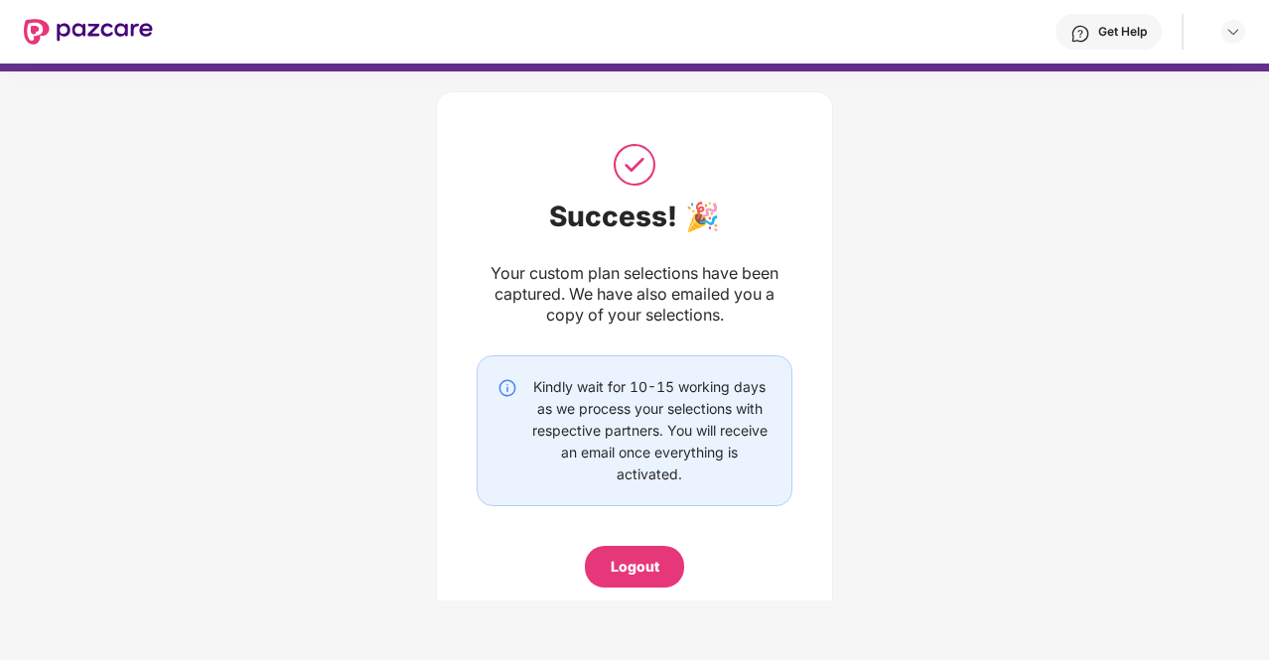
click at [632, 579] on div "Logout" at bounding box center [634, 567] width 99 height 42
